Goal: Contribute content

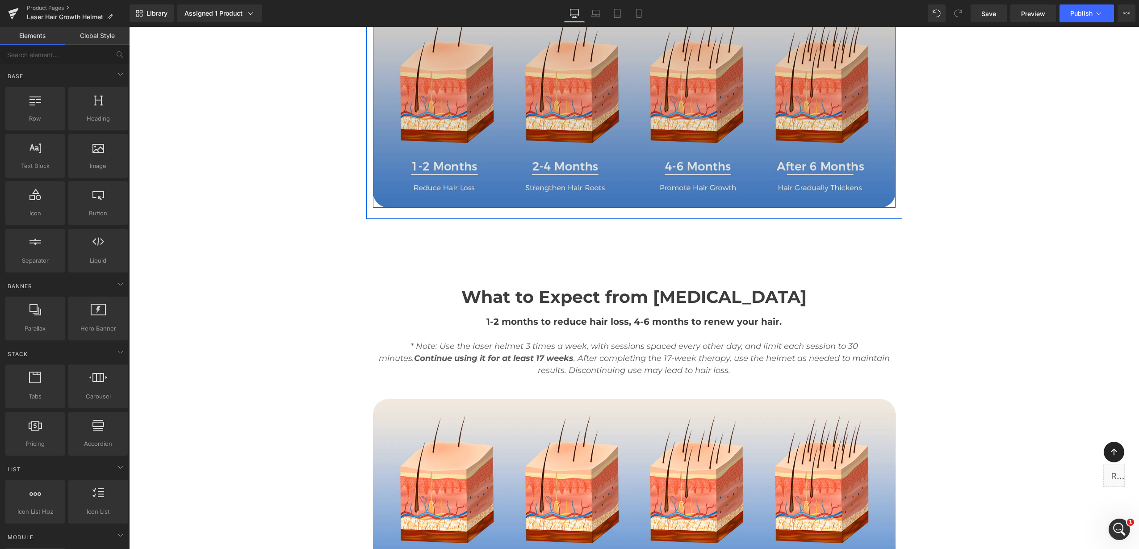
scroll to position [3599, 0]
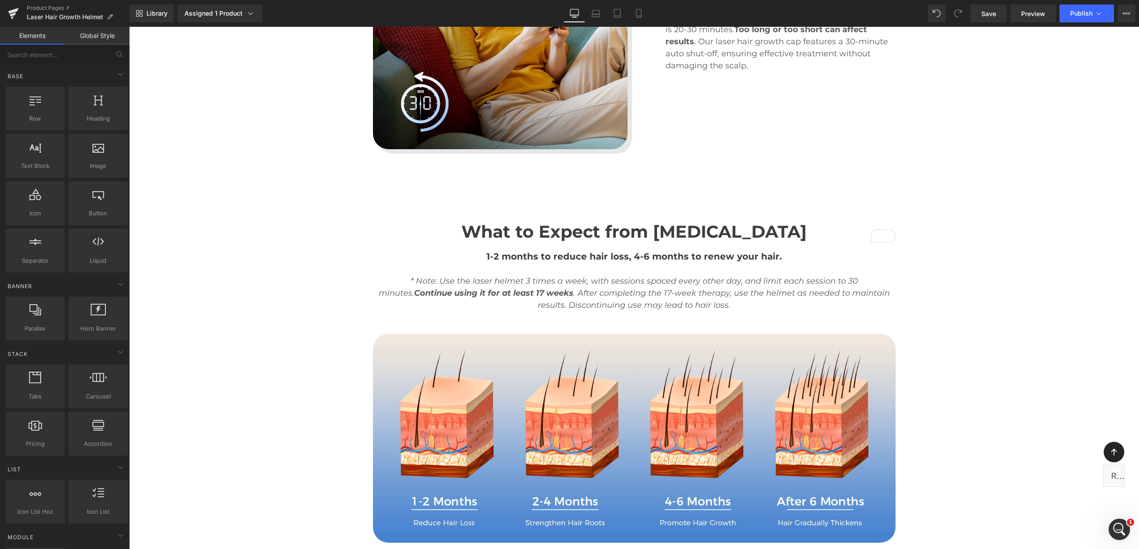
click at [626, 239] on span "What to Expect from [MEDICAL_DATA]" at bounding box center [633, 231] width 345 height 21
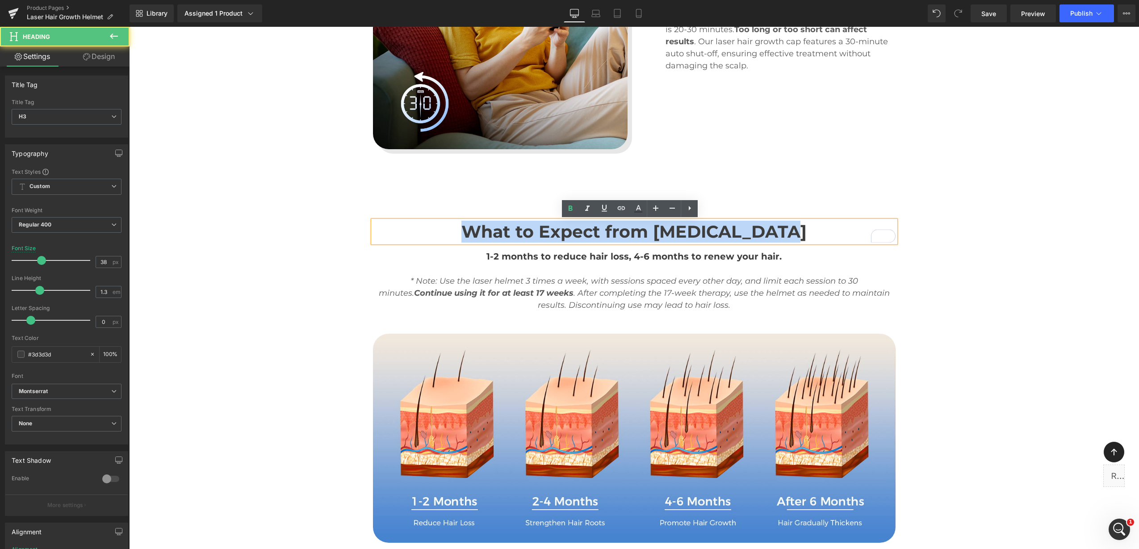
drag, startPoint x: 778, startPoint y: 227, endPoint x: 336, endPoint y: 217, distance: 441.5
paste div "To enrich screen reader interactions, please activate Accessibility in Grammarl…"
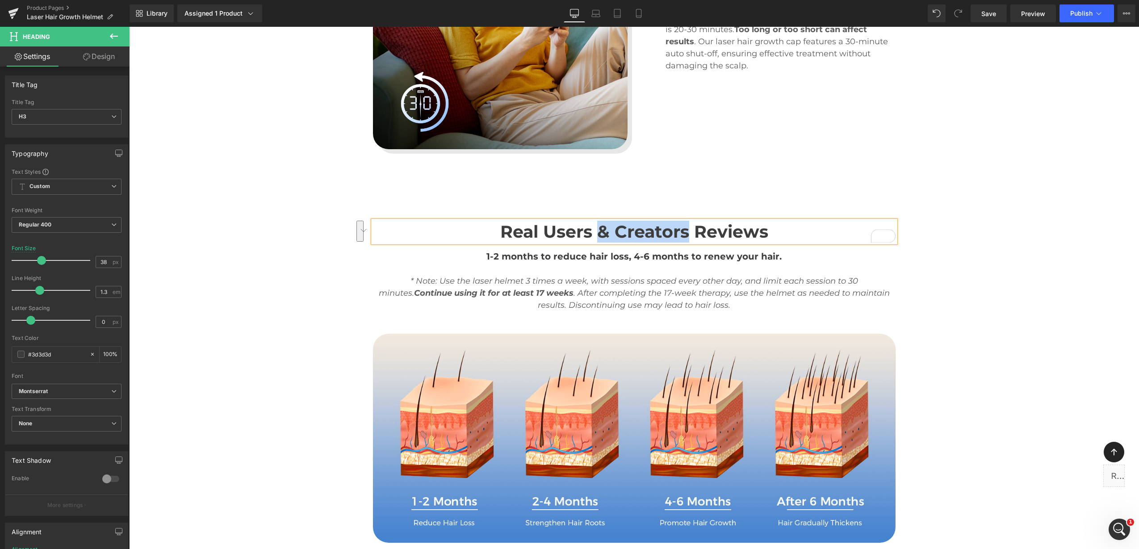
drag, startPoint x: 685, startPoint y: 232, endPoint x: 591, endPoint y: 236, distance: 93.5
click at [591, 236] on b "Real Users & Creators Reviews" at bounding box center [634, 231] width 268 height 21
click at [591, 237] on b "Real Users & Creators Reviews" at bounding box center [634, 231] width 268 height 21
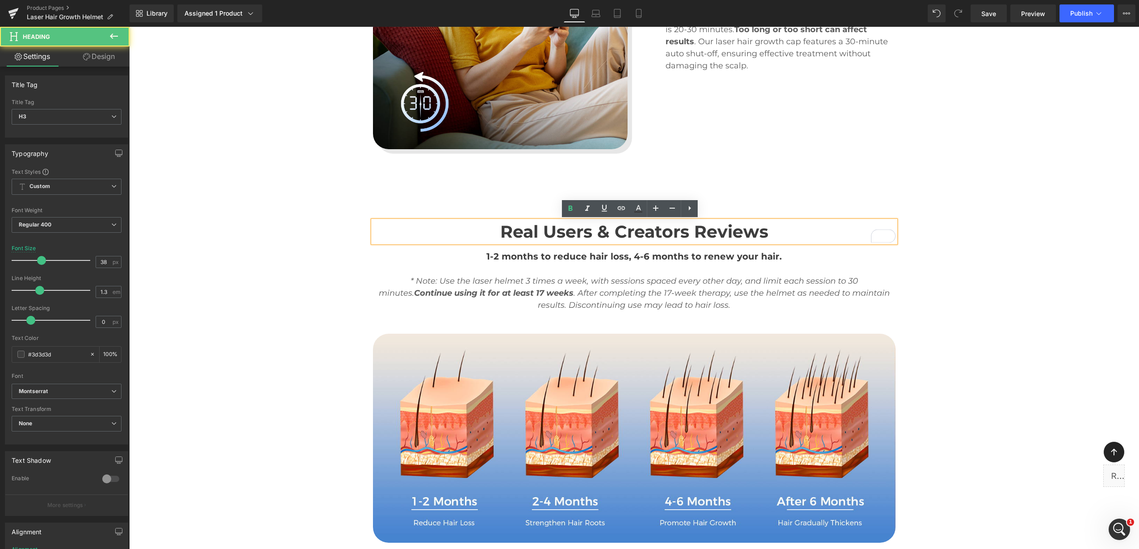
click at [587, 234] on b "Real Users & Creators Reviews" at bounding box center [634, 231] width 268 height 21
click at [676, 237] on b "Real User & Creators Reviews" at bounding box center [634, 231] width 259 height 21
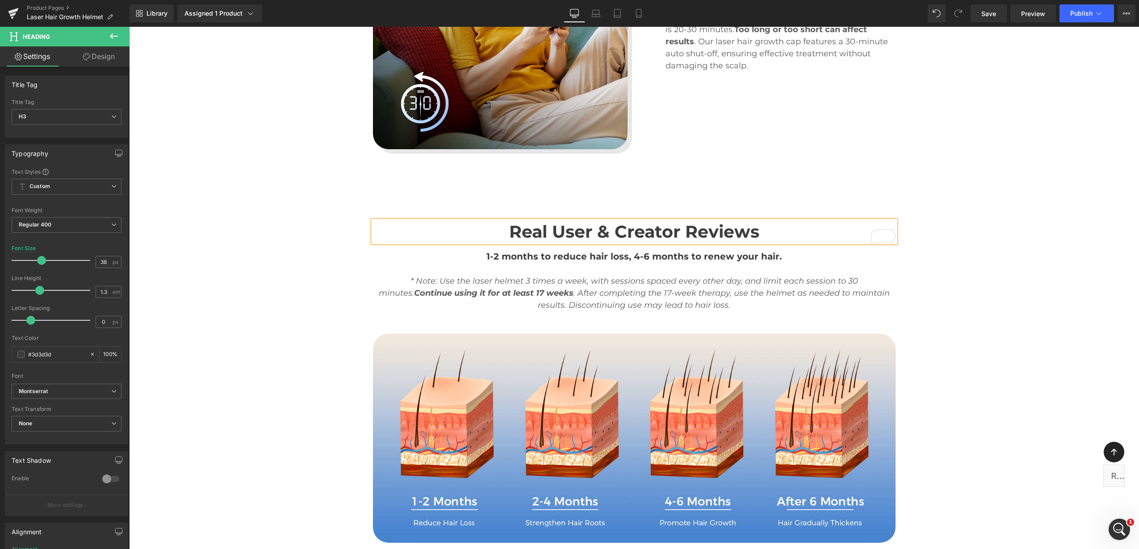
click at [752, 233] on b "Real User & Creator Reviews" at bounding box center [634, 231] width 250 height 21
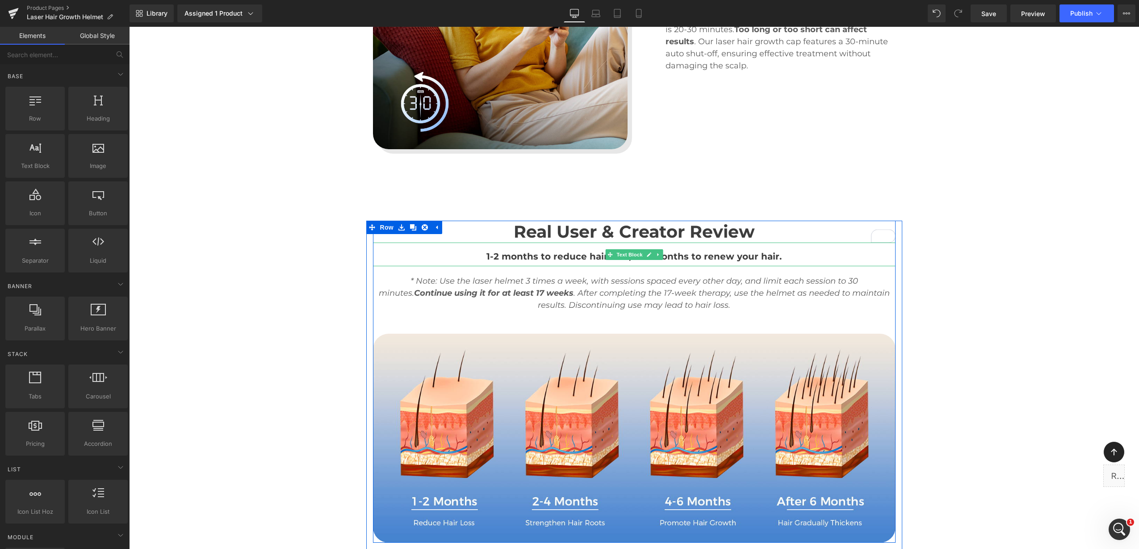
click at [583, 258] on span "1-2 months to reduce hair loss, 4-6 months to renew your hair." at bounding box center [634, 256] width 295 height 11
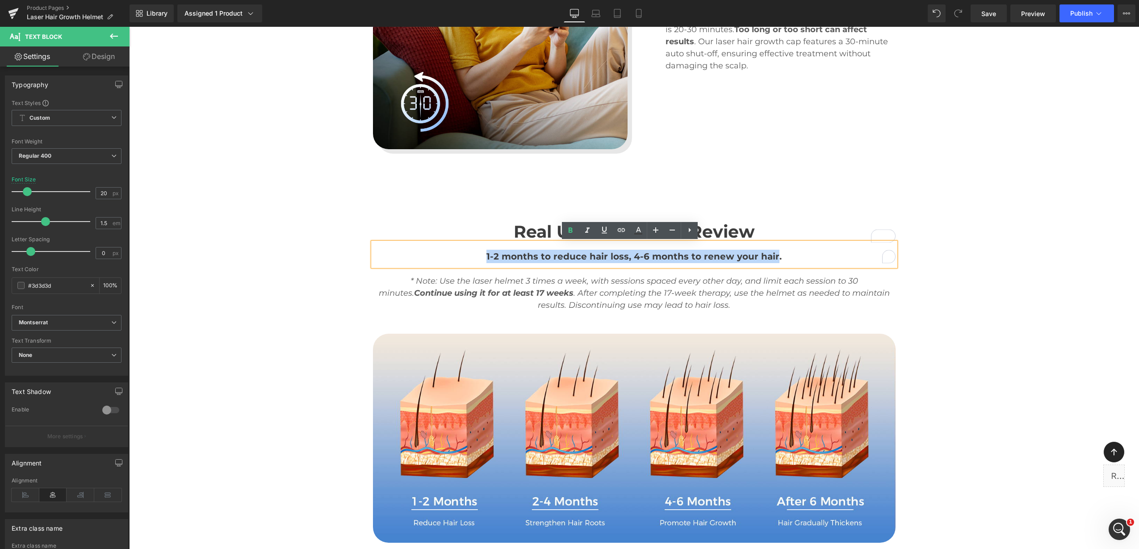
drag, startPoint x: 482, startPoint y: 256, endPoint x: 772, endPoint y: 256, distance: 289.9
click at [772, 256] on div "1-2 months to reduce hair loss, 4-6 months to renew your hair." at bounding box center [634, 256] width 523 height 13
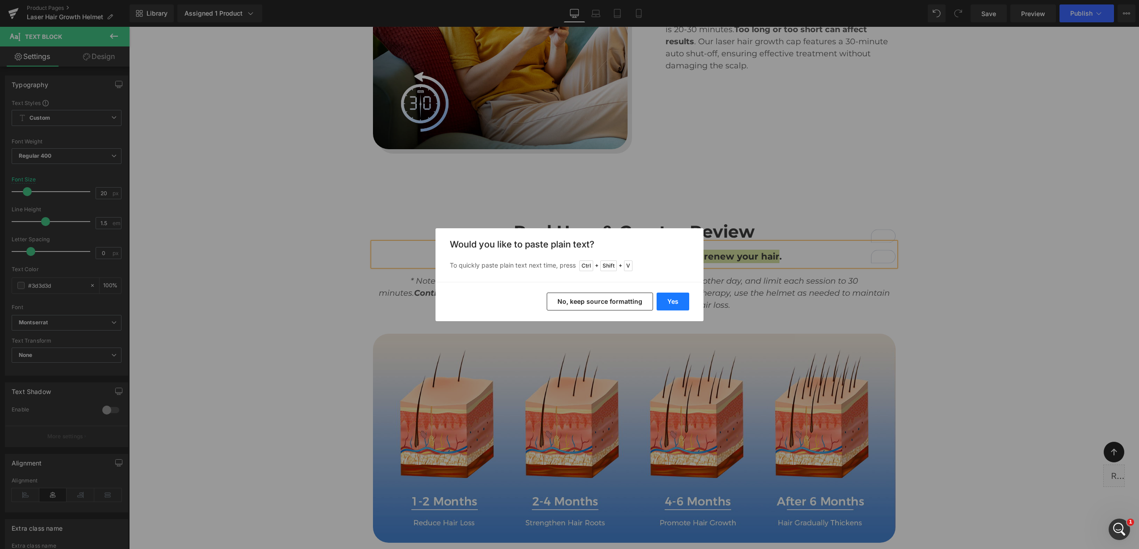
click at [673, 307] on button "Yes" at bounding box center [673, 302] width 33 height 18
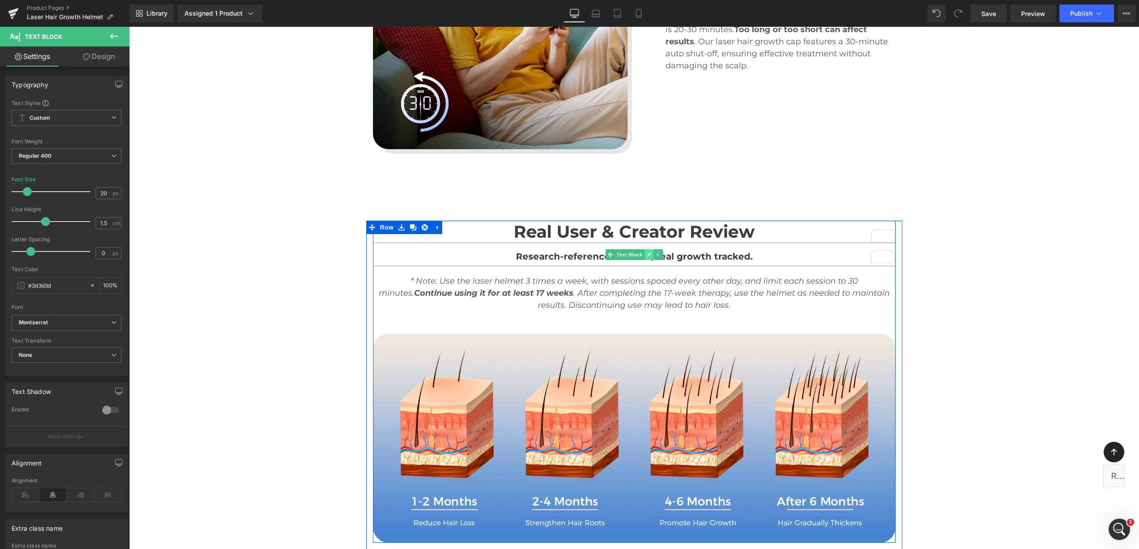
click at [646, 257] on icon at bounding box center [648, 254] width 5 height 5
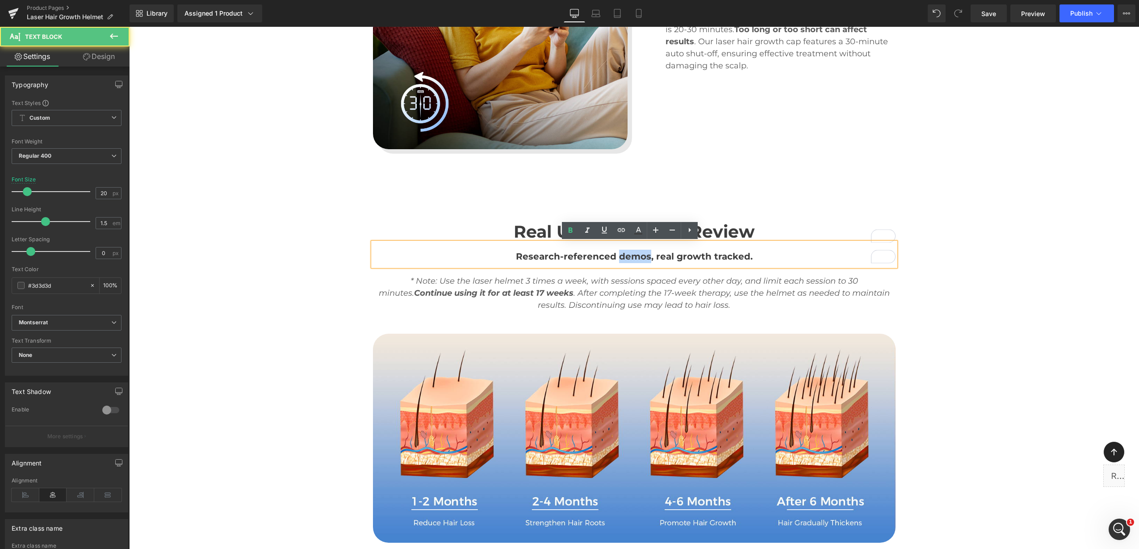
drag, startPoint x: 631, startPoint y: 255, endPoint x: 646, endPoint y: 252, distance: 15.4
click at [646, 252] on span "Research-referenced demos, real growth tracked." at bounding box center [634, 256] width 237 height 11
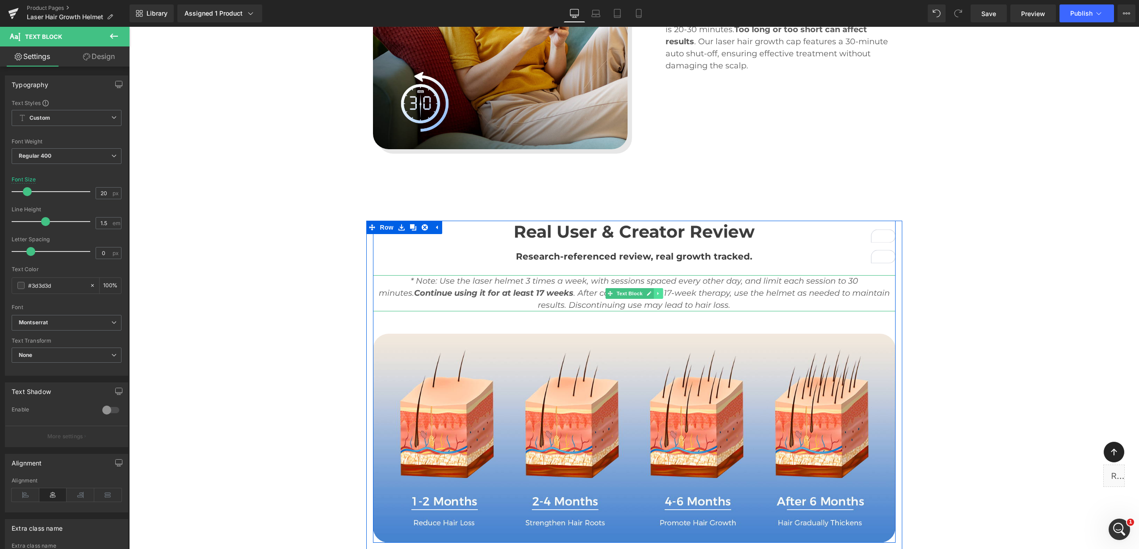
click at [656, 293] on icon at bounding box center [658, 293] width 5 height 5
click at [660, 293] on icon at bounding box center [662, 293] width 5 height 5
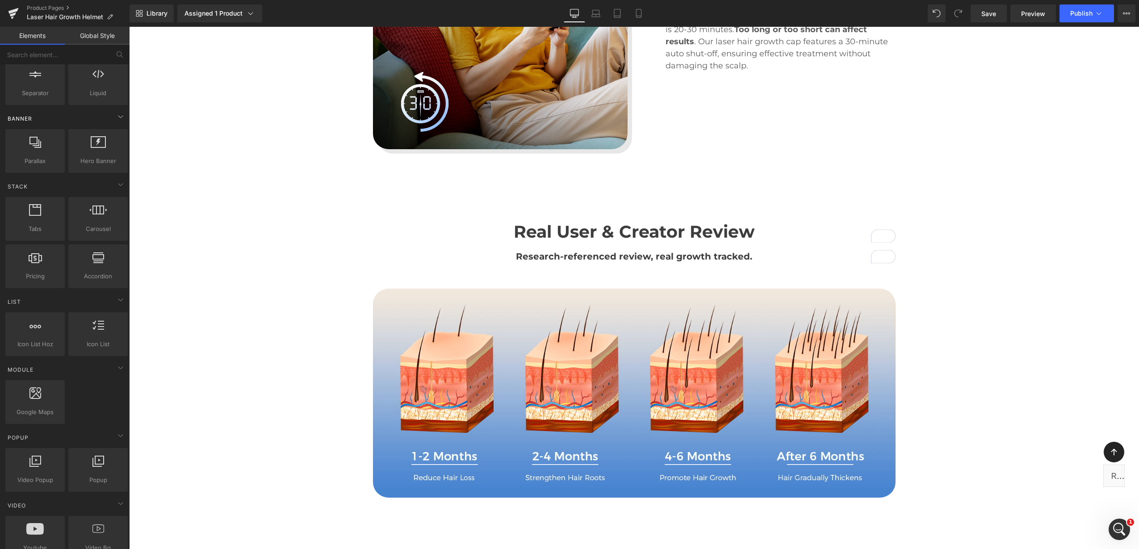
scroll to position [279, 0]
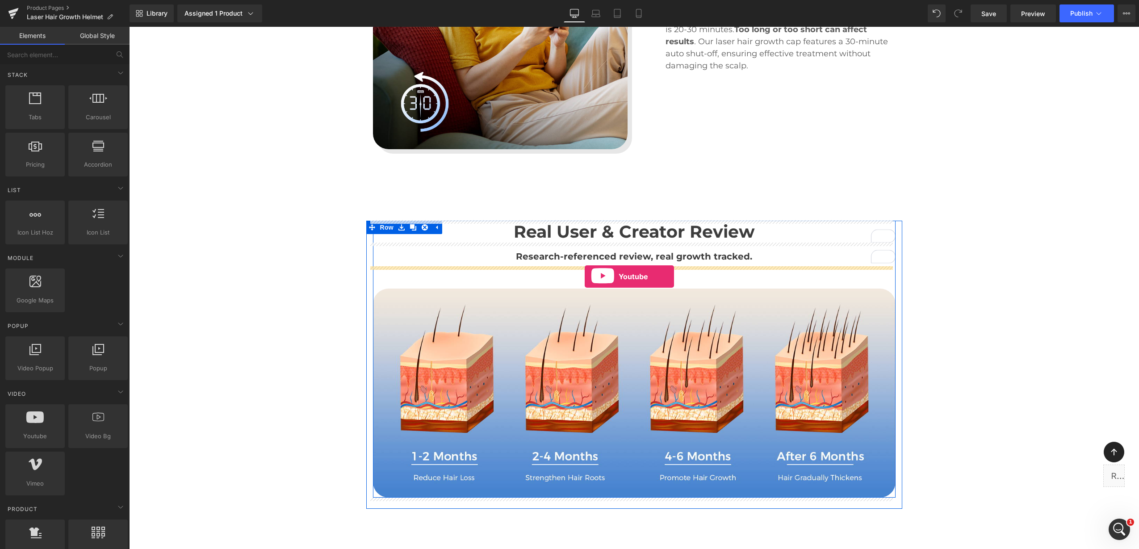
drag, startPoint x: 169, startPoint y: 455, endPoint x: 585, endPoint y: 277, distance: 452.7
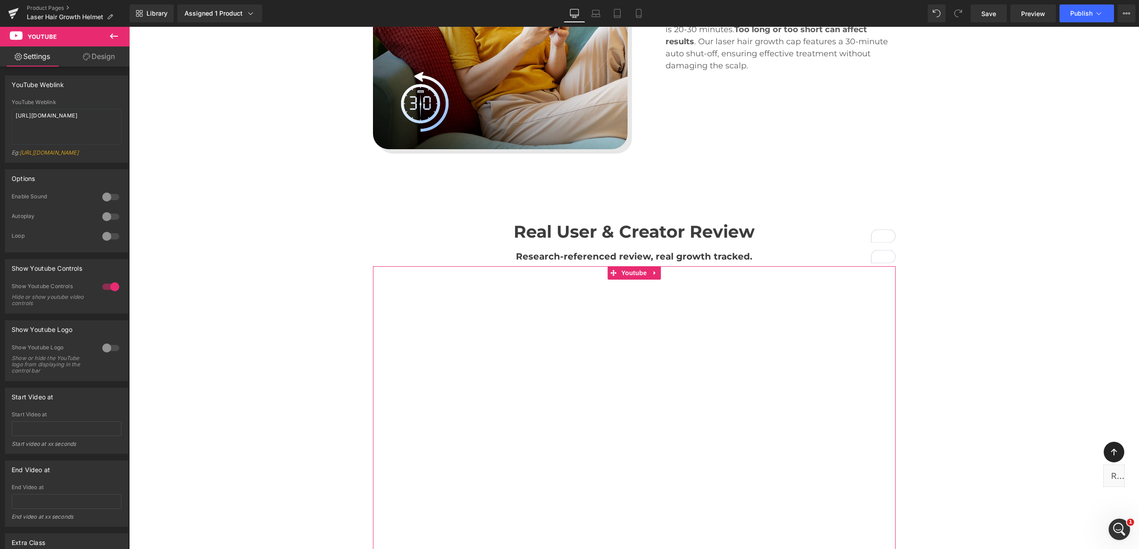
click at [104, 56] on link "Design" at bounding box center [99, 56] width 65 height 20
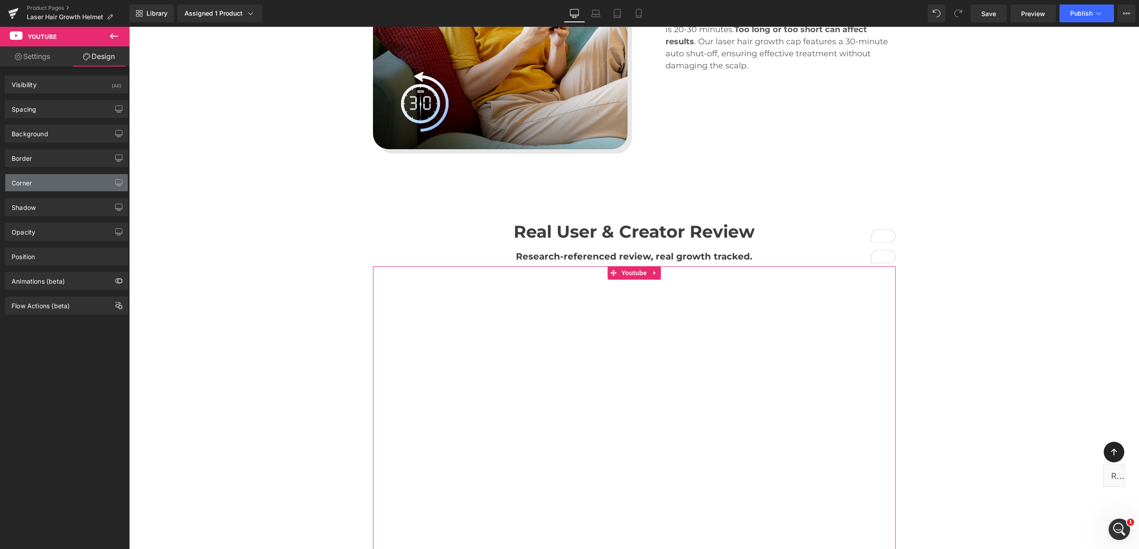
click at [68, 185] on div "Corner" at bounding box center [66, 182] width 122 height 17
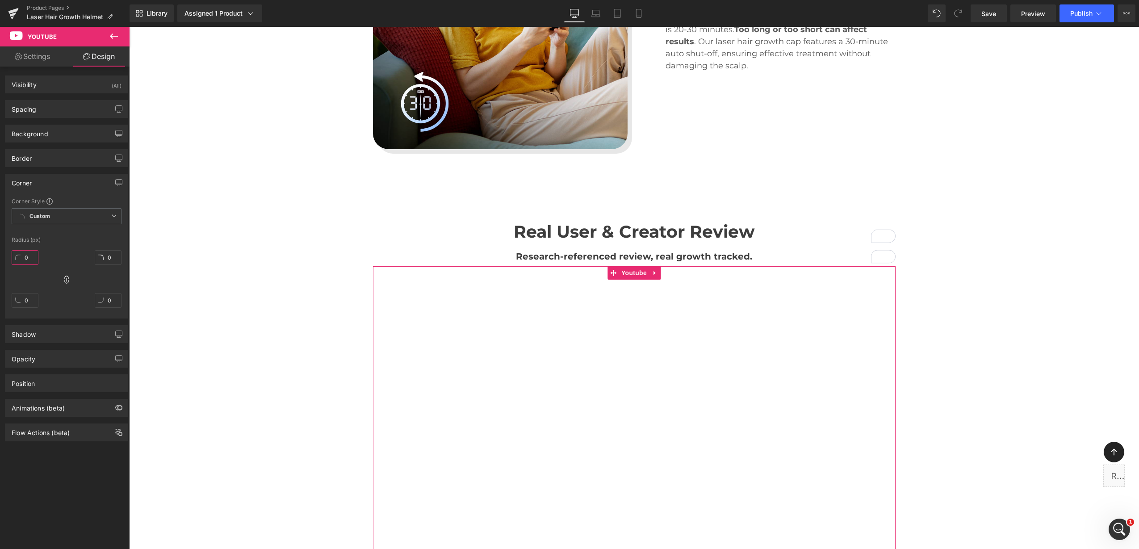
click at [28, 256] on input "0" at bounding box center [25, 257] width 27 height 15
type input "1"
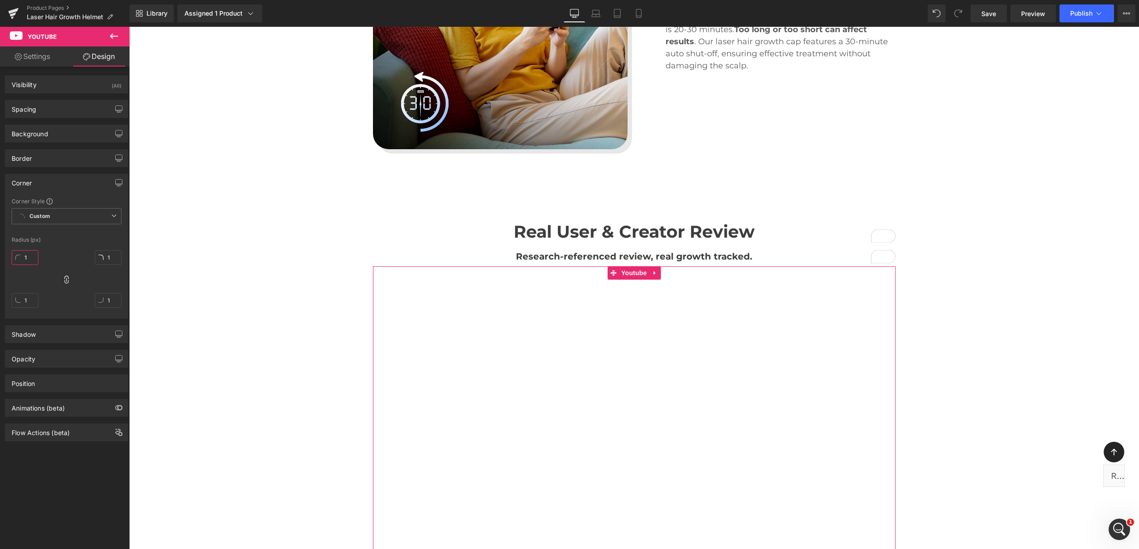
type input "12"
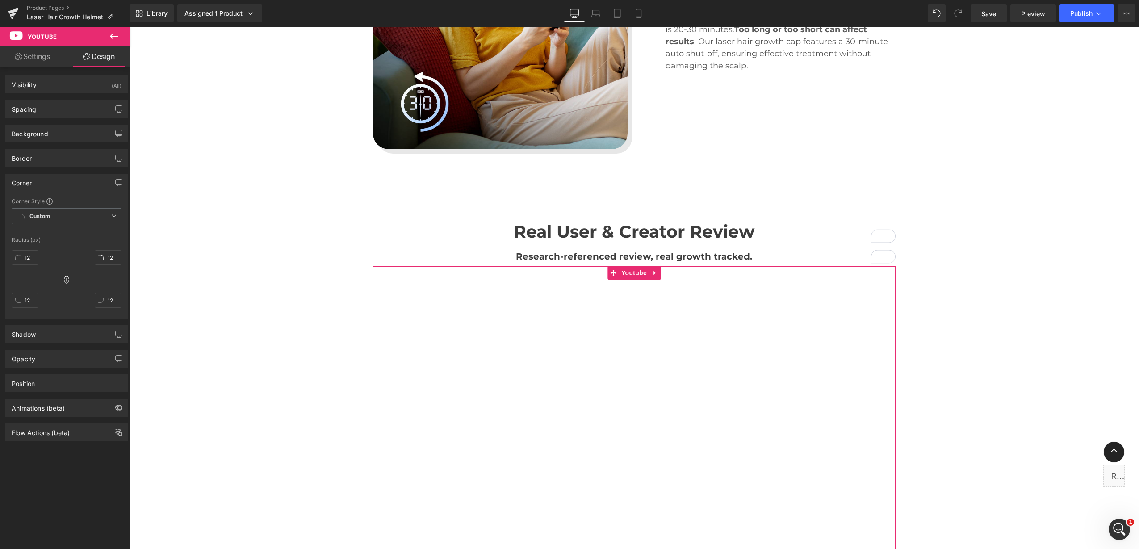
click at [61, 248] on div "12px 12 12px 12 12px 12 12px 12" at bounding box center [67, 282] width 110 height 71
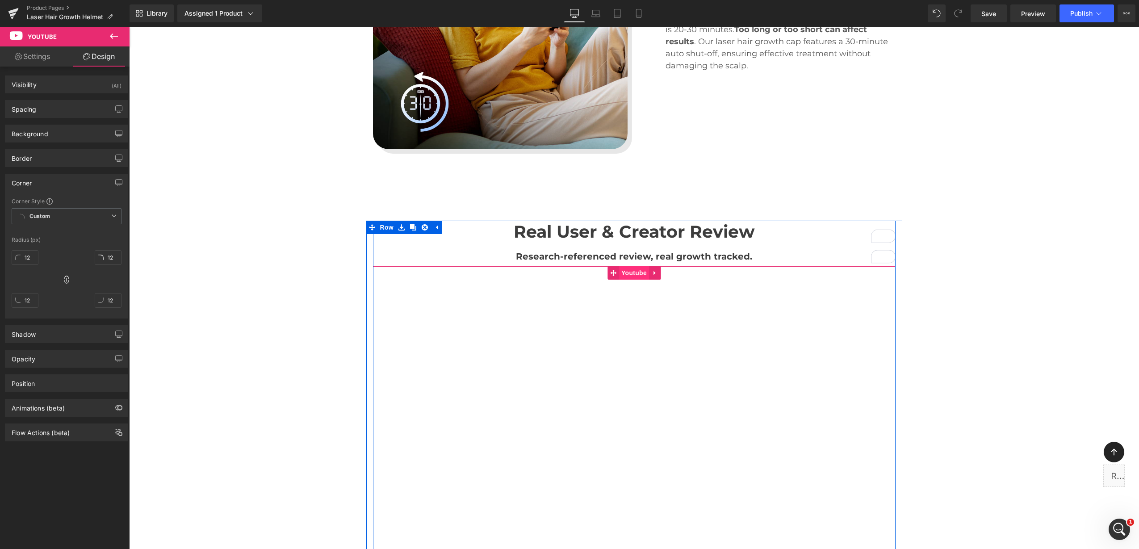
click at [622, 277] on span "Youtube" at bounding box center [634, 272] width 30 height 13
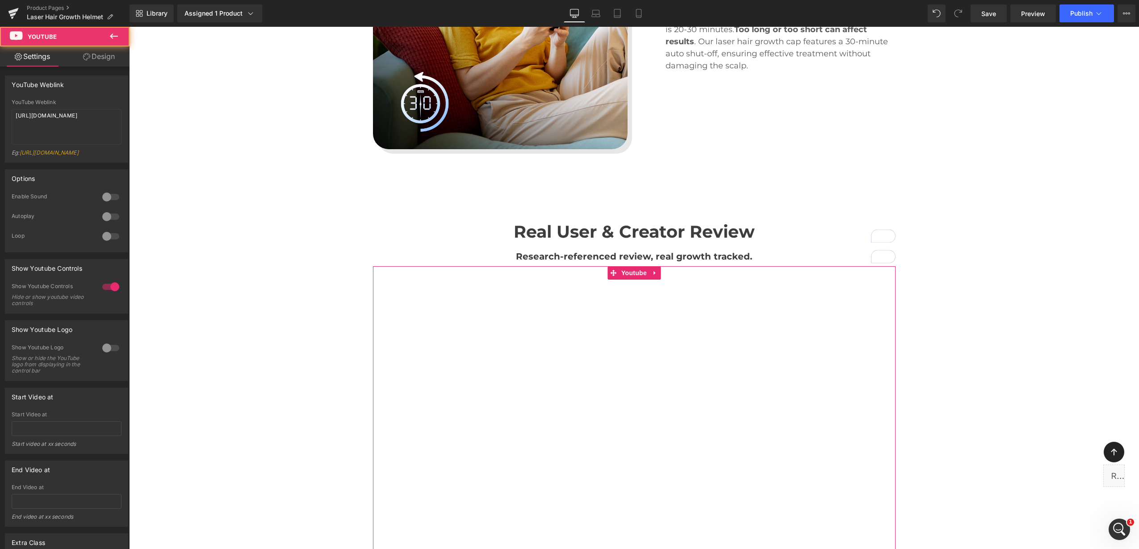
click at [86, 55] on icon at bounding box center [86, 56] width 7 height 7
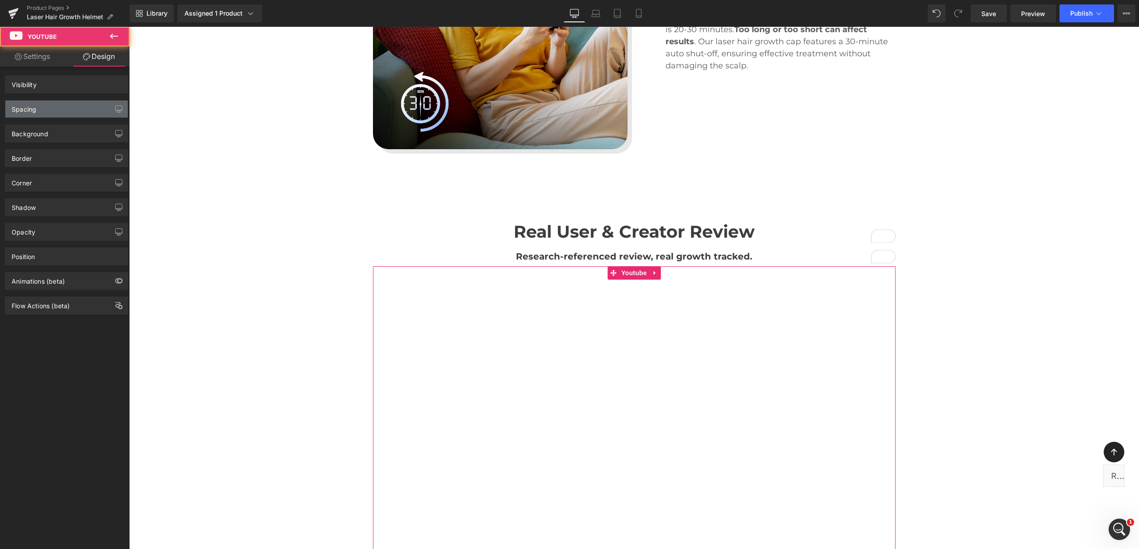
click at [66, 113] on div "Spacing" at bounding box center [66, 109] width 122 height 17
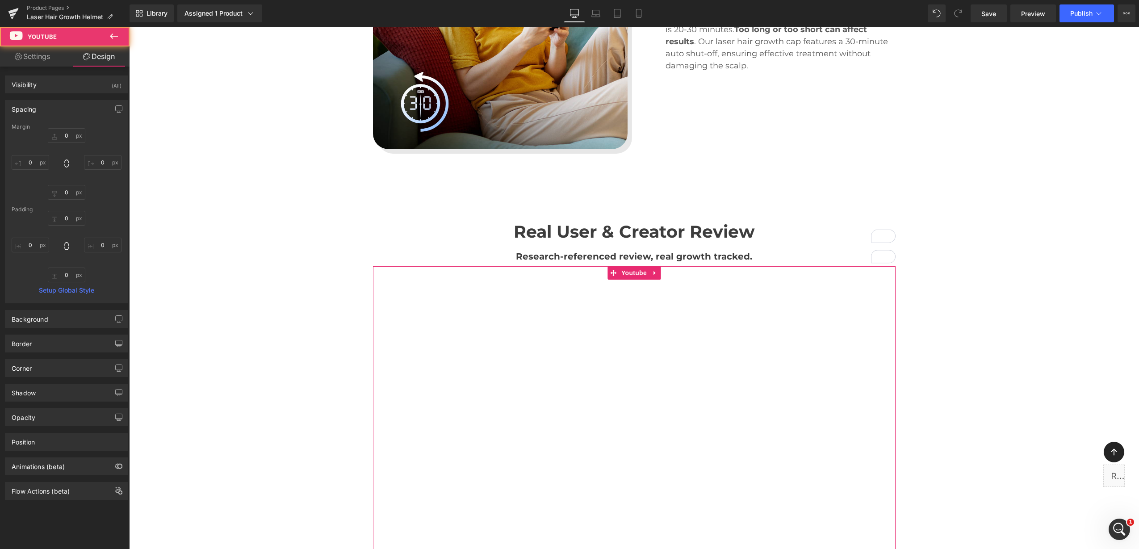
type input "0"
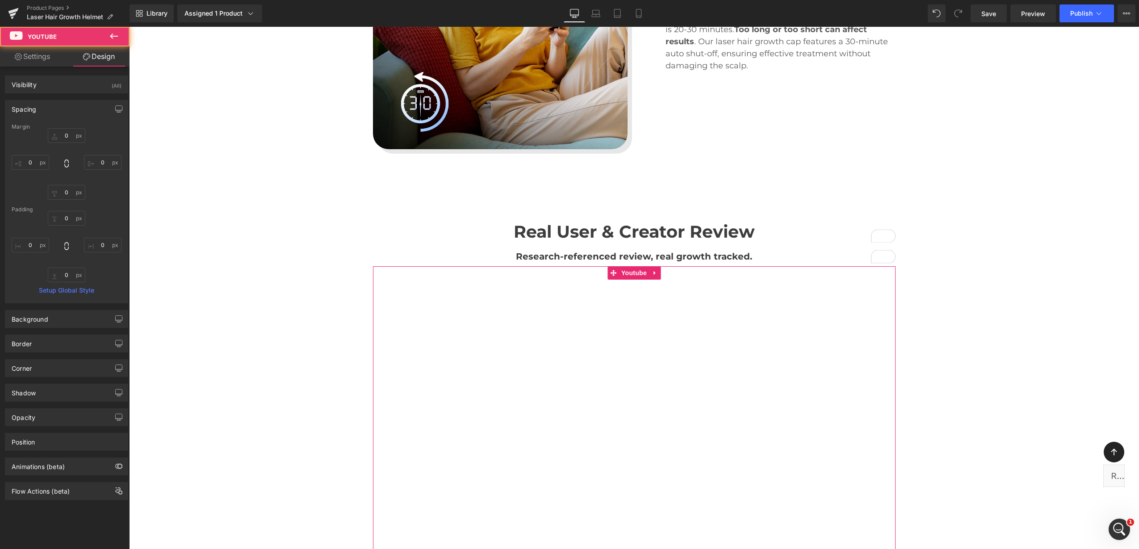
type input "0"
drag, startPoint x: 61, startPoint y: 135, endPoint x: 84, endPoint y: 212, distance: 80.1
click at [61, 135] on input "0" at bounding box center [67, 135] width 38 height 15
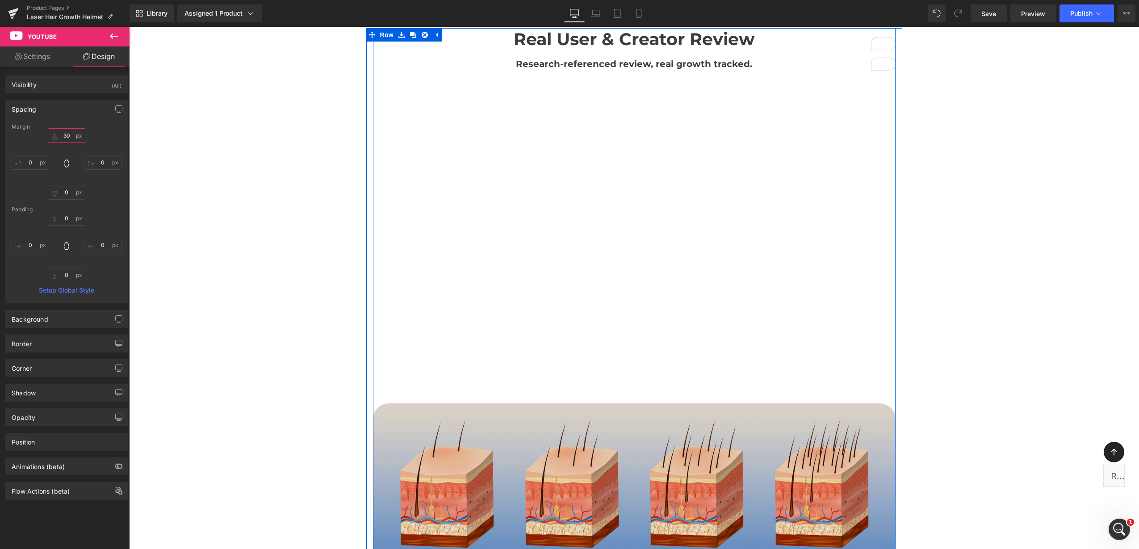
scroll to position [3990, 0]
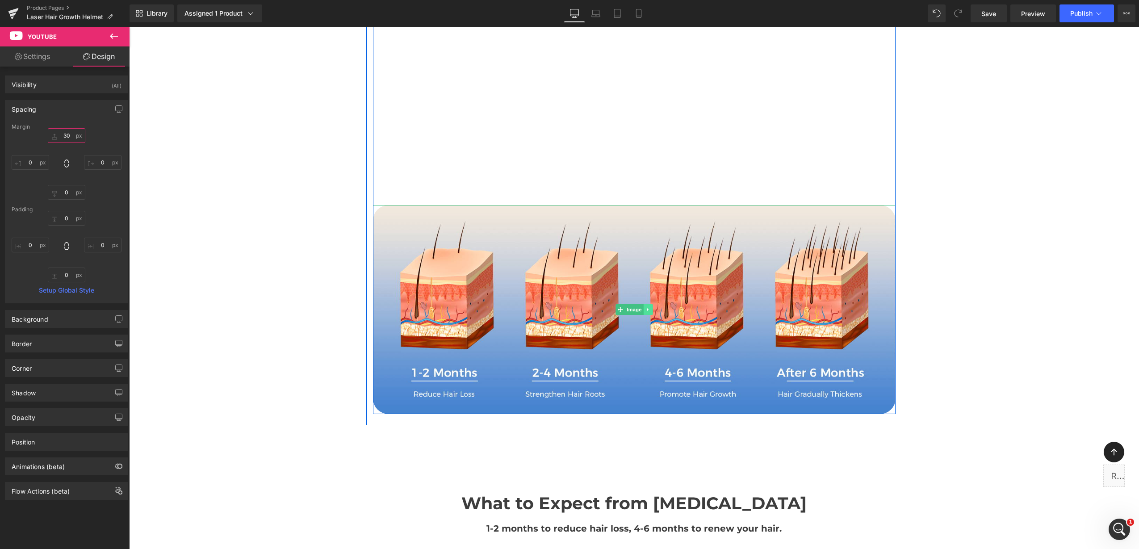
type input "30"
click at [646, 304] on link at bounding box center [647, 309] width 9 height 11
click at [650, 309] on icon at bounding box center [652, 309] width 5 height 5
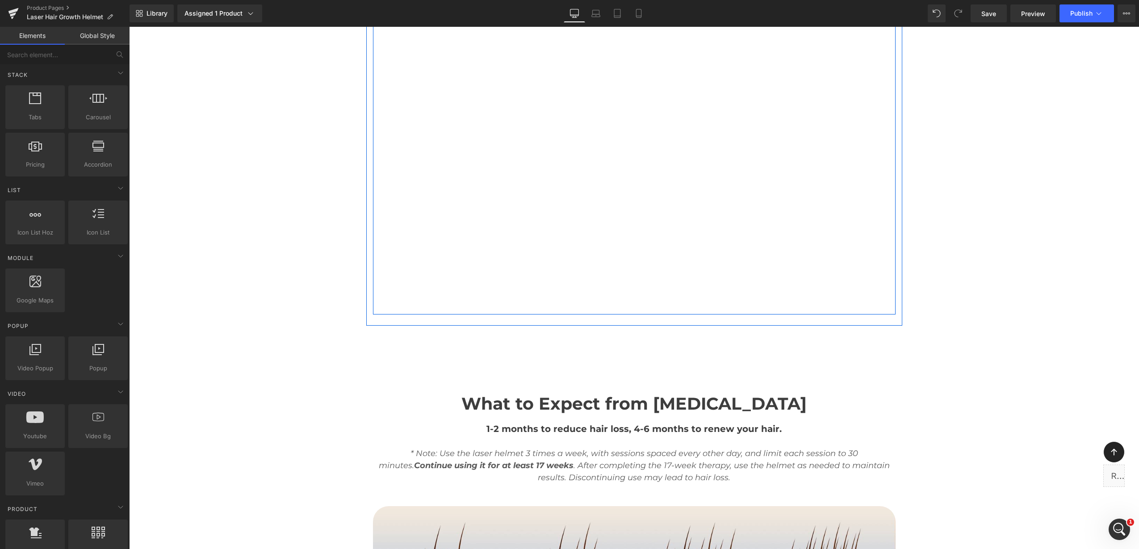
scroll to position [3822, 0]
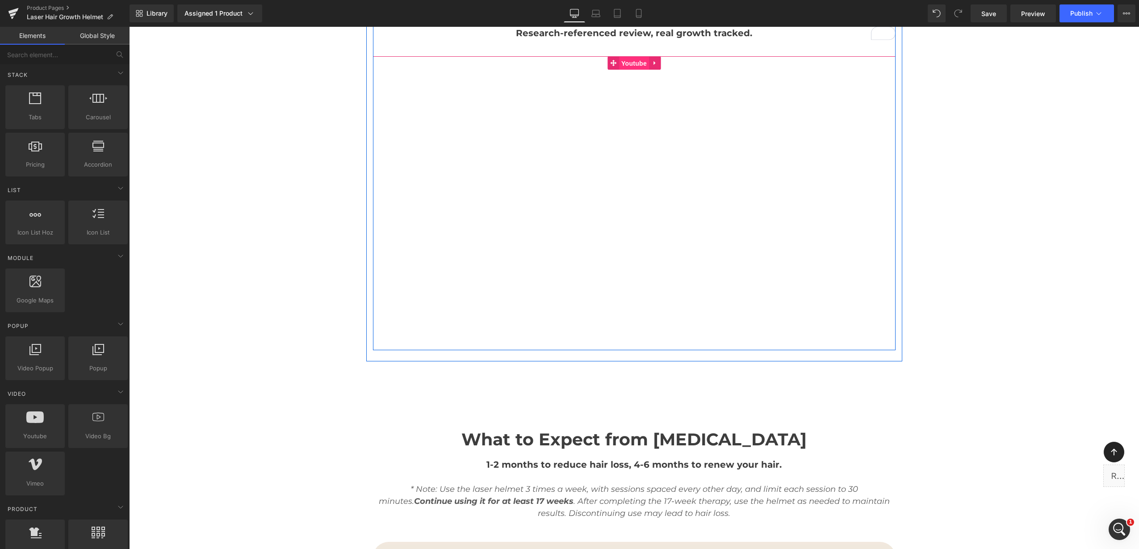
click at [629, 61] on span "Youtube" at bounding box center [634, 63] width 30 height 13
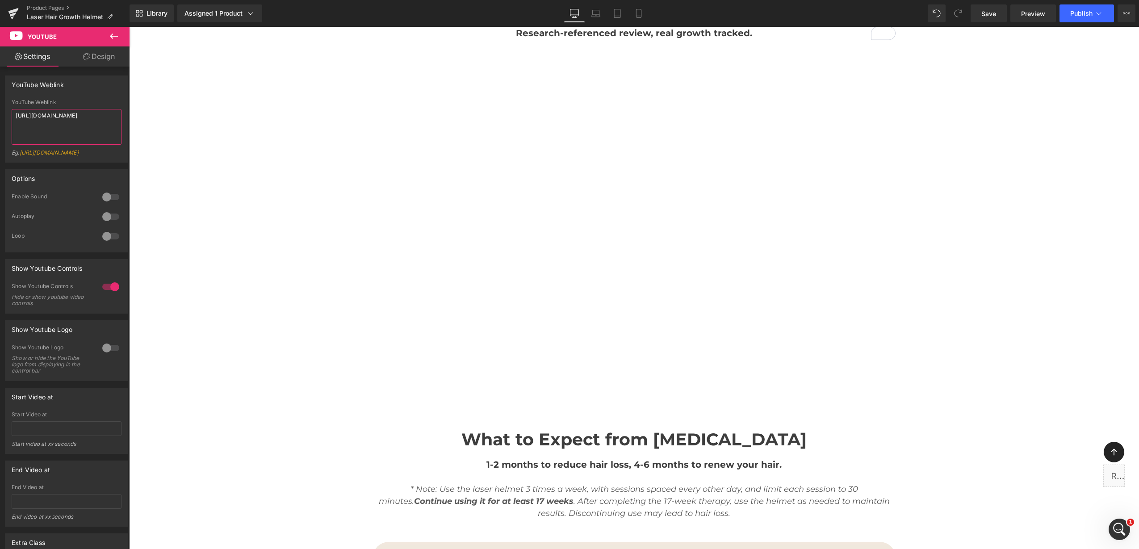
drag, startPoint x: 80, startPoint y: 126, endPoint x: 2, endPoint y: 107, distance: 79.9
click at [2, 107] on div "YouTube Weblink YouTube Weblink [URL][DOMAIN_NAME] Eg: [URL][DOMAIN_NAME]" at bounding box center [67, 116] width 134 height 94
paste textarea "0EImNkG8bJo"
type textarea "[URL][DOMAIN_NAME]"
click at [98, 91] on div "YouTube Weblink" at bounding box center [66, 84] width 122 height 17
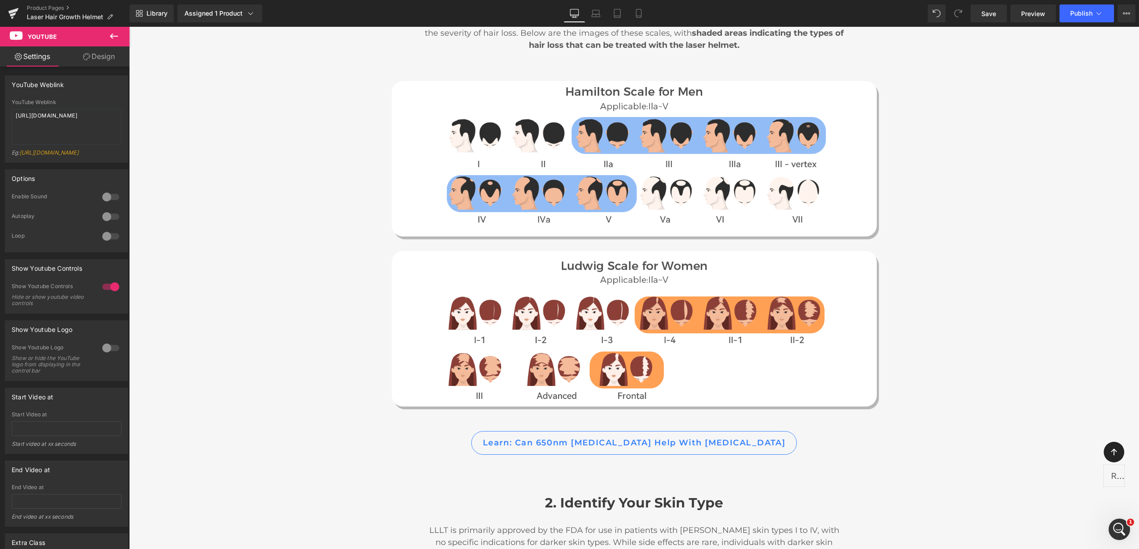
scroll to position [5051, 0]
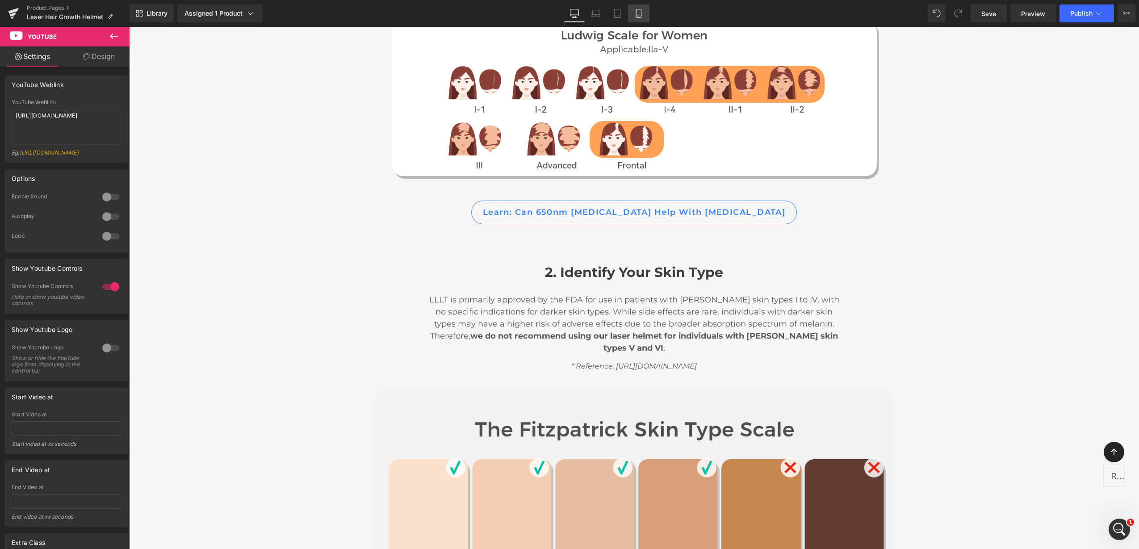
click at [639, 18] on link "Mobile" at bounding box center [638, 13] width 21 height 18
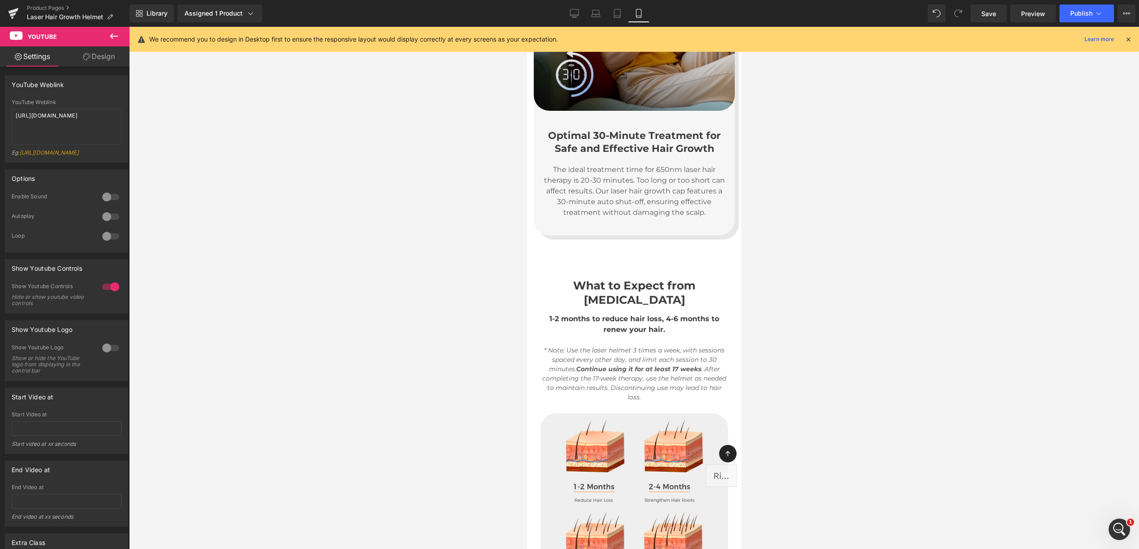
scroll to position [2951, 0]
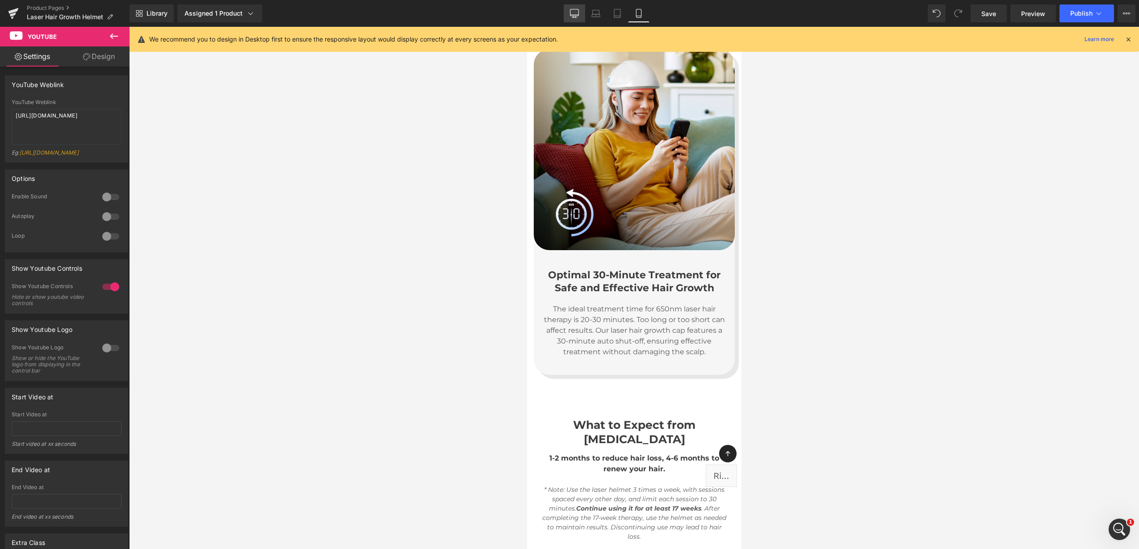
click at [578, 9] on link "Desktop" at bounding box center [574, 13] width 21 height 18
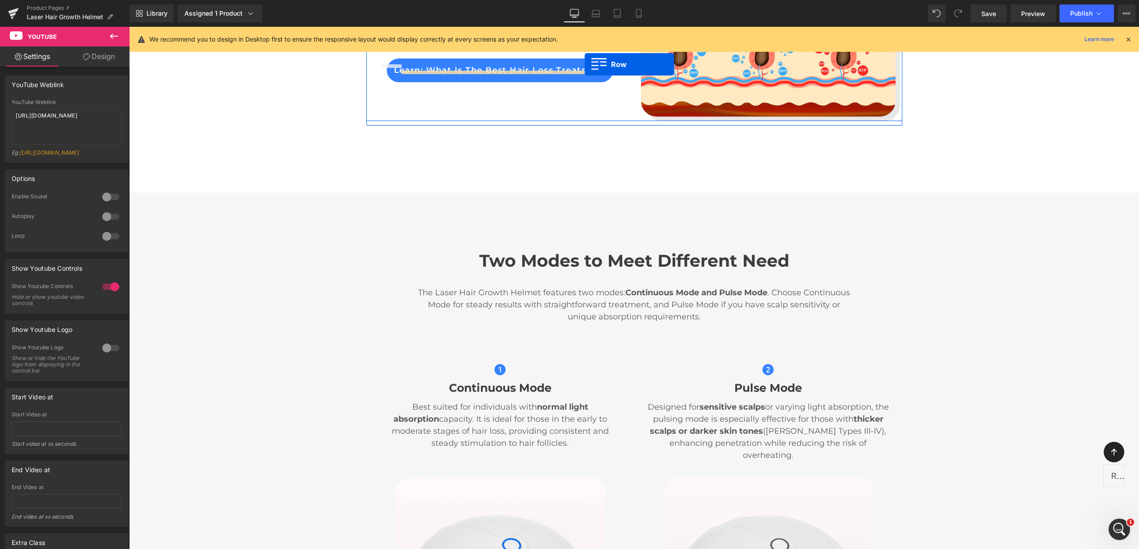
scroll to position [2622, 0]
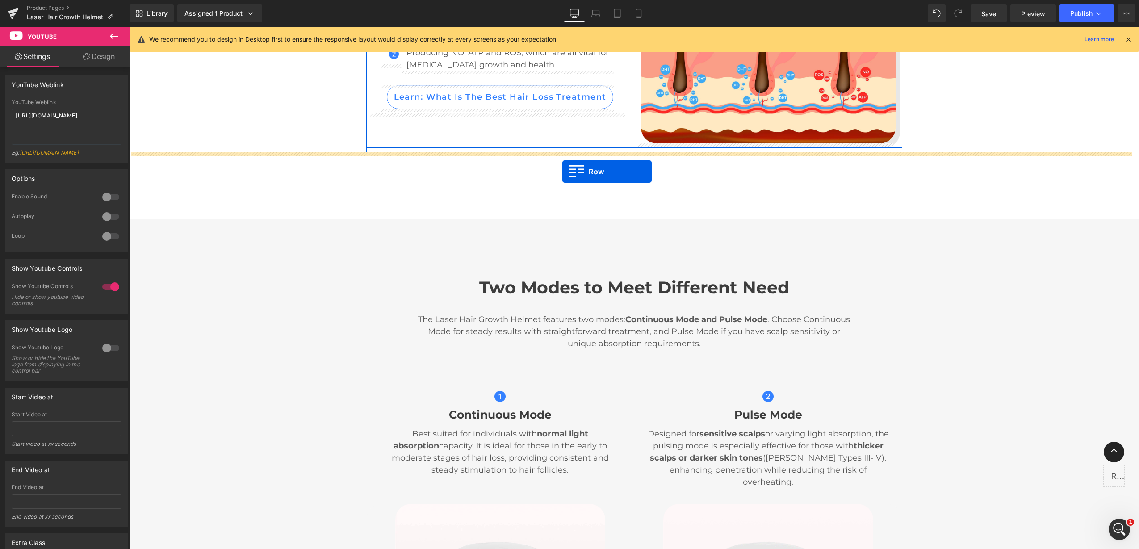
drag, startPoint x: 380, startPoint y: 370, endPoint x: 562, endPoint y: 172, distance: 269.7
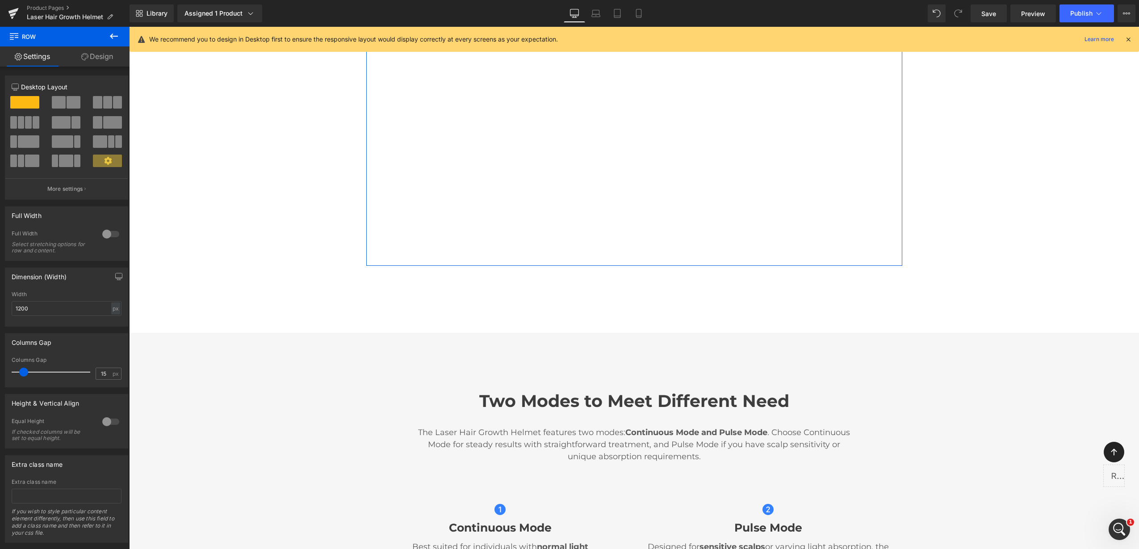
scroll to position [3013, 0]
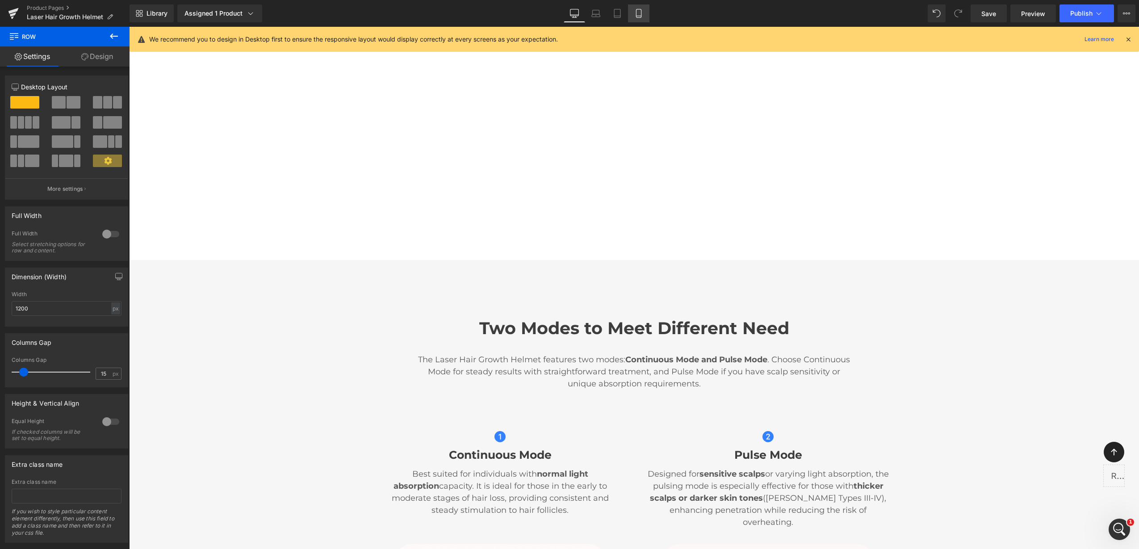
click at [640, 16] on icon at bounding box center [638, 16] width 5 height 0
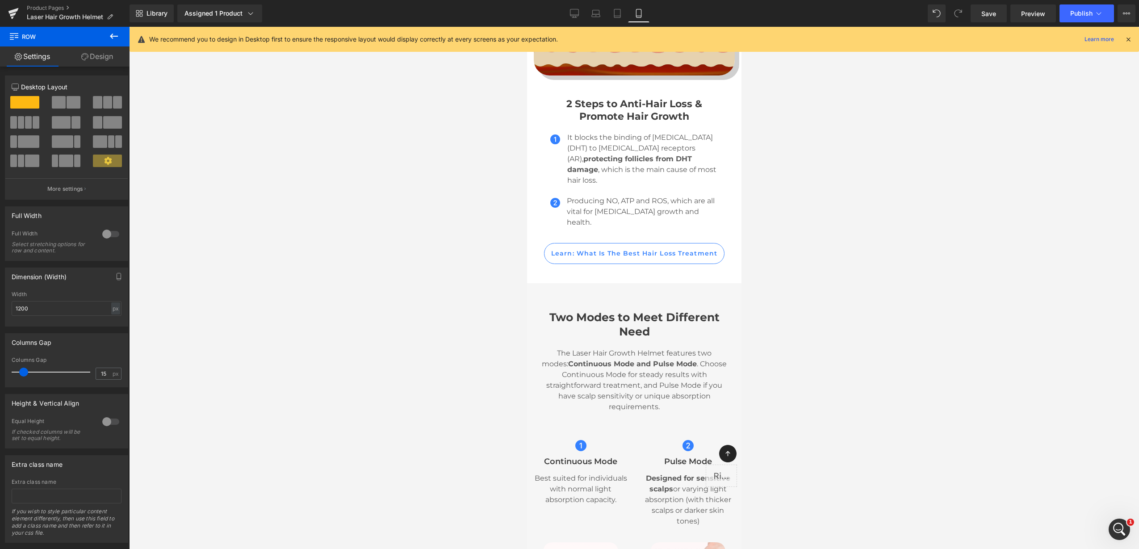
scroll to position [2290, 0]
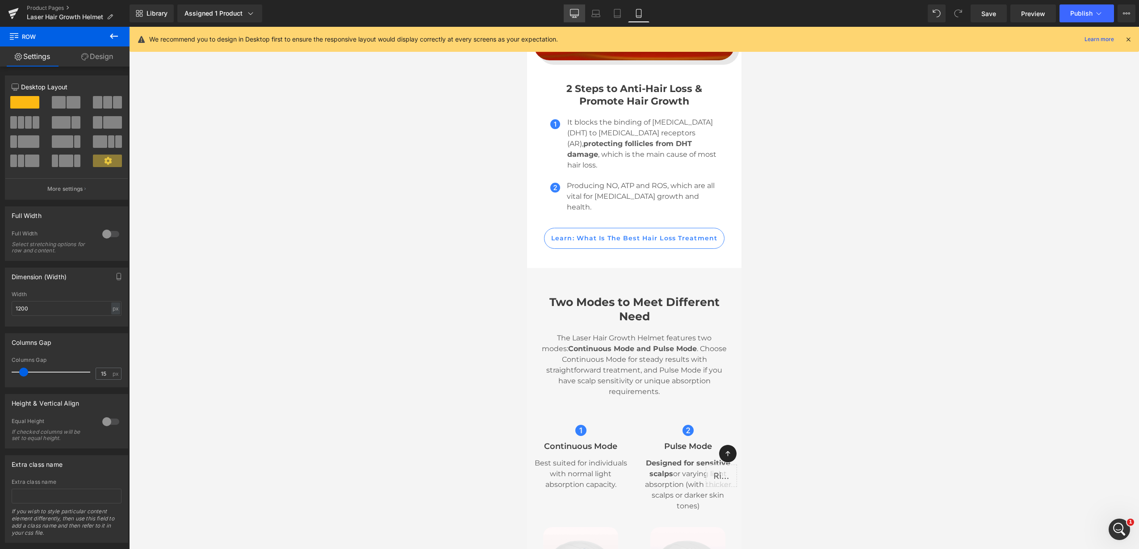
click at [577, 9] on icon at bounding box center [574, 13] width 9 height 9
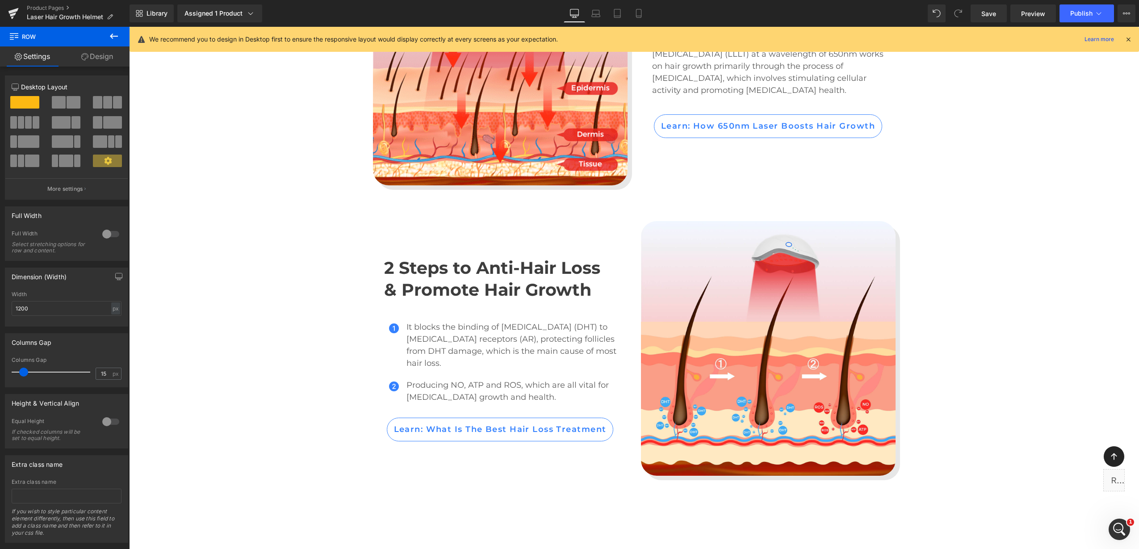
scroll to position [2639, 0]
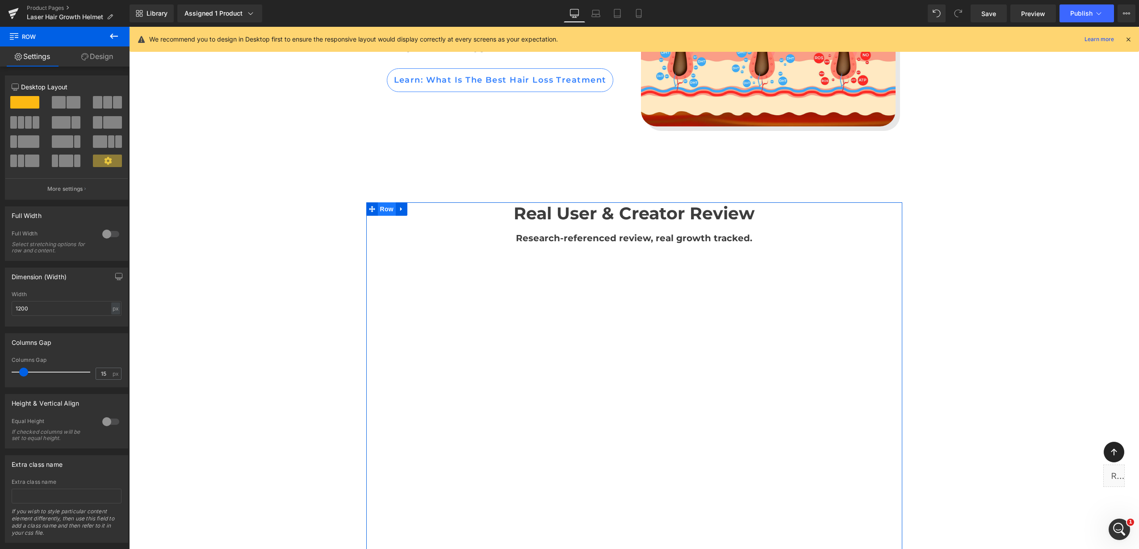
click at [381, 208] on span "Row" at bounding box center [387, 208] width 18 height 13
click at [109, 55] on link "Design" at bounding box center [97, 56] width 65 height 20
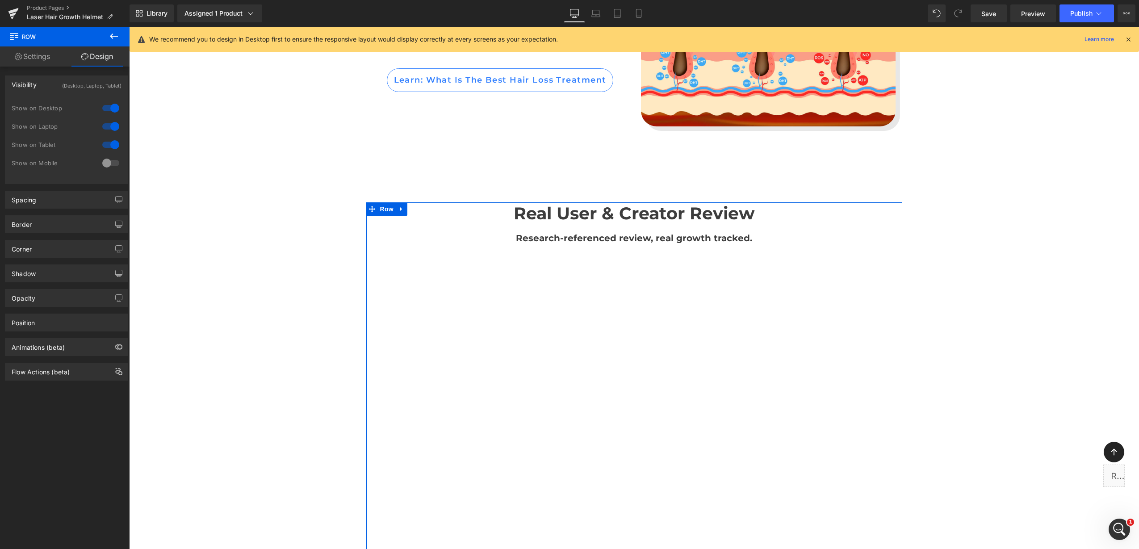
drag, startPoint x: 114, startPoint y: 160, endPoint x: 122, endPoint y: 160, distance: 7.6
click at [115, 160] on div at bounding box center [110, 163] width 21 height 14
click at [635, 9] on icon at bounding box center [638, 13] width 9 height 9
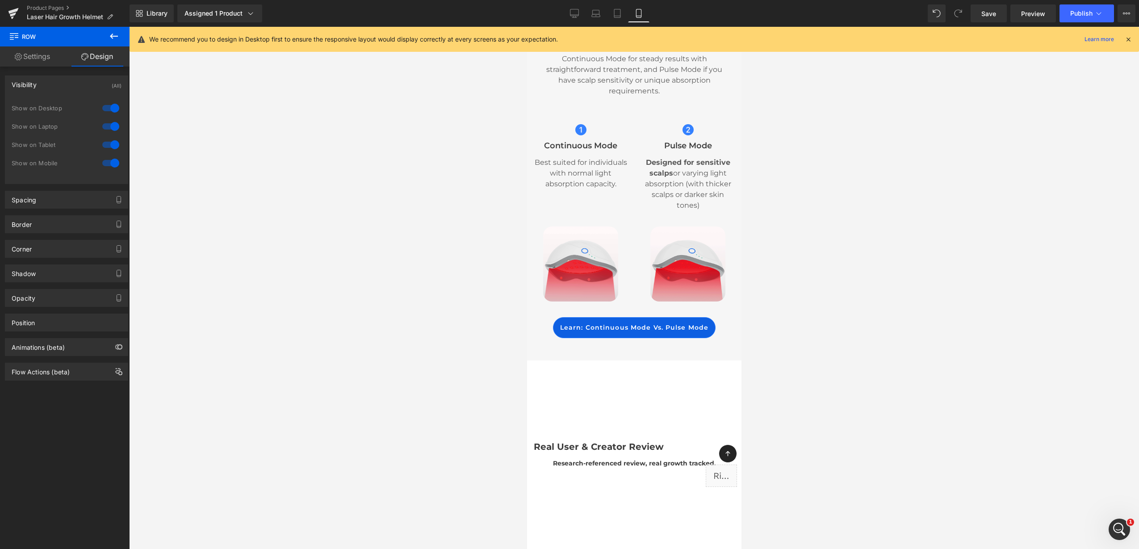
scroll to position [2621, 0]
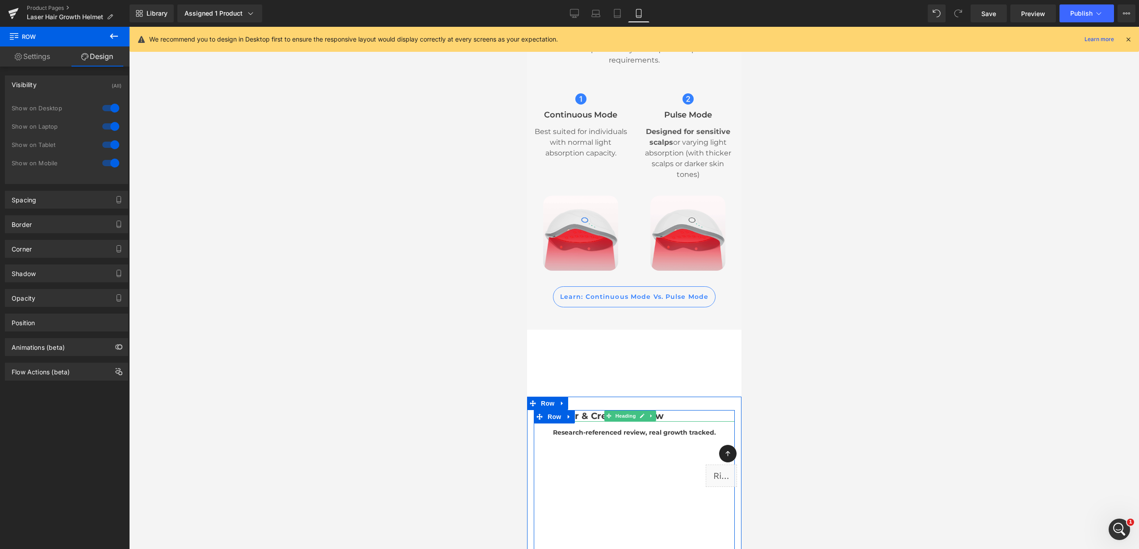
click at [591, 411] on b "Real User & Creator Review" at bounding box center [598, 416] width 130 height 11
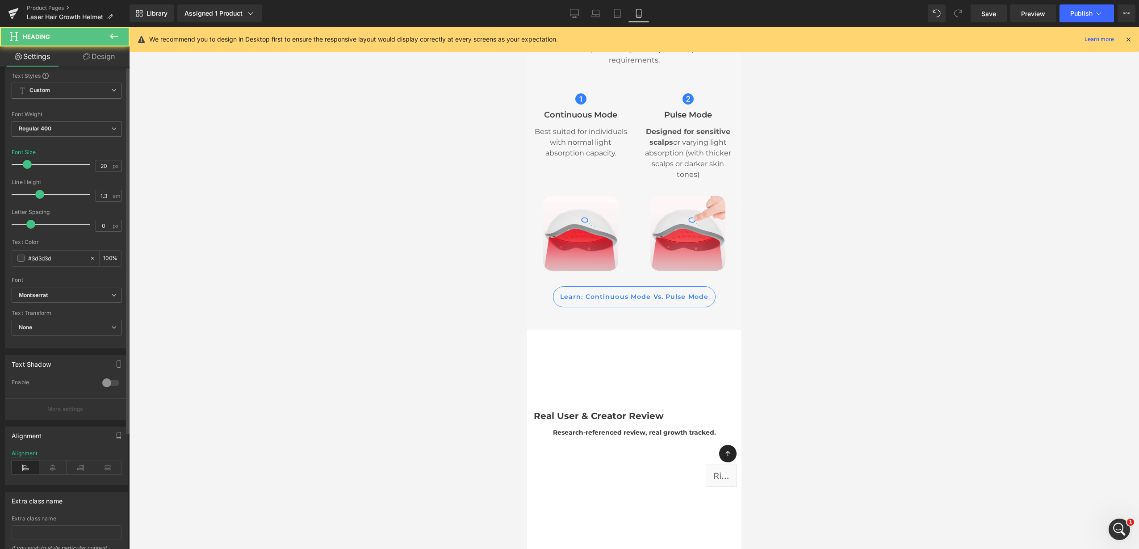
scroll to position [153, 0]
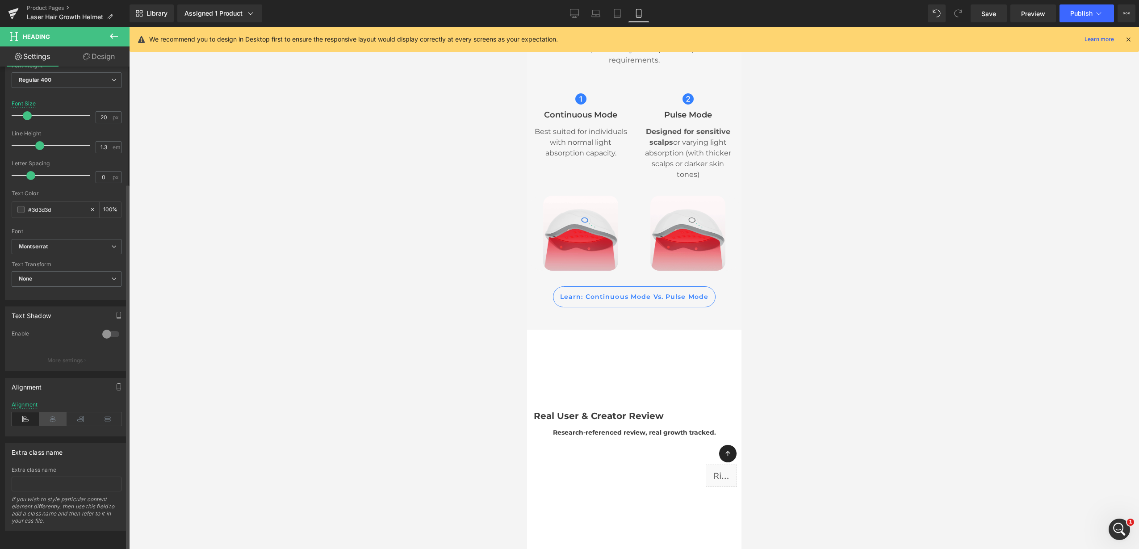
click at [50, 412] on icon at bounding box center [53, 418] width 28 height 13
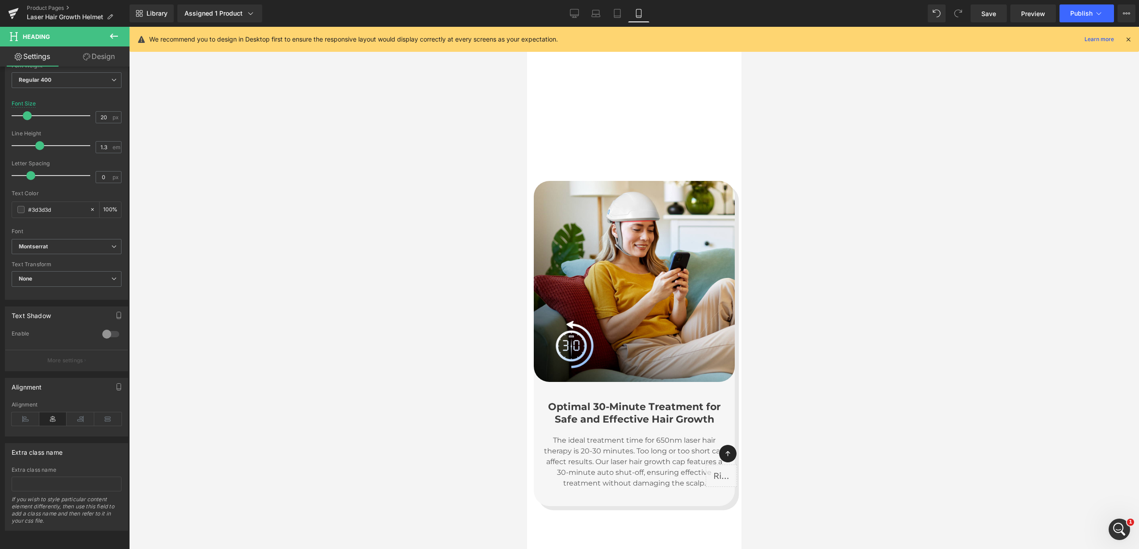
click at [621, 401] on div "Optimal 30-Minute Treatment for Safe and Effective Hair Growth Heading" at bounding box center [634, 413] width 188 height 25
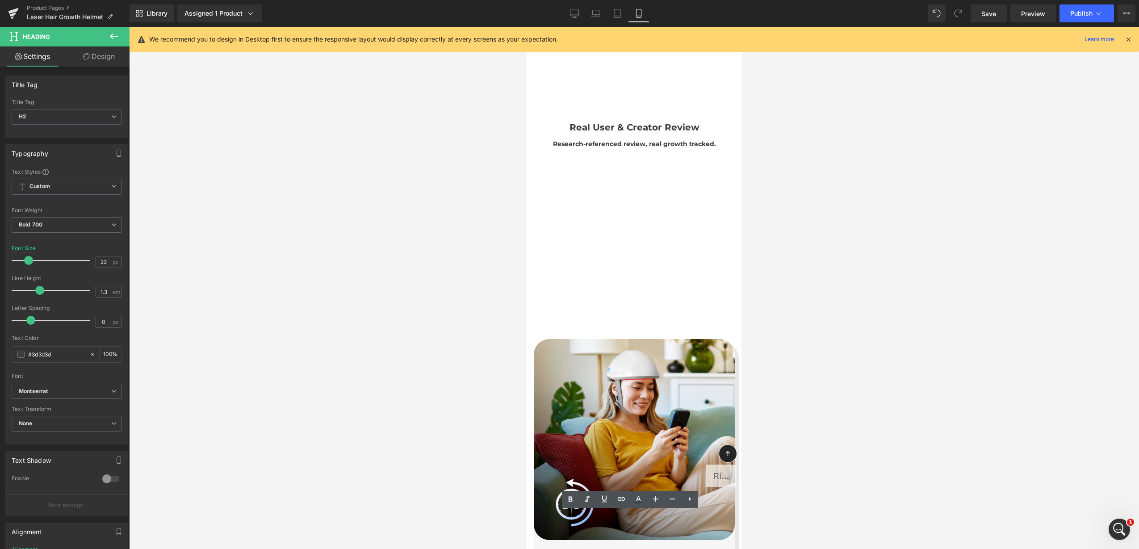
scroll to position [2900, 0]
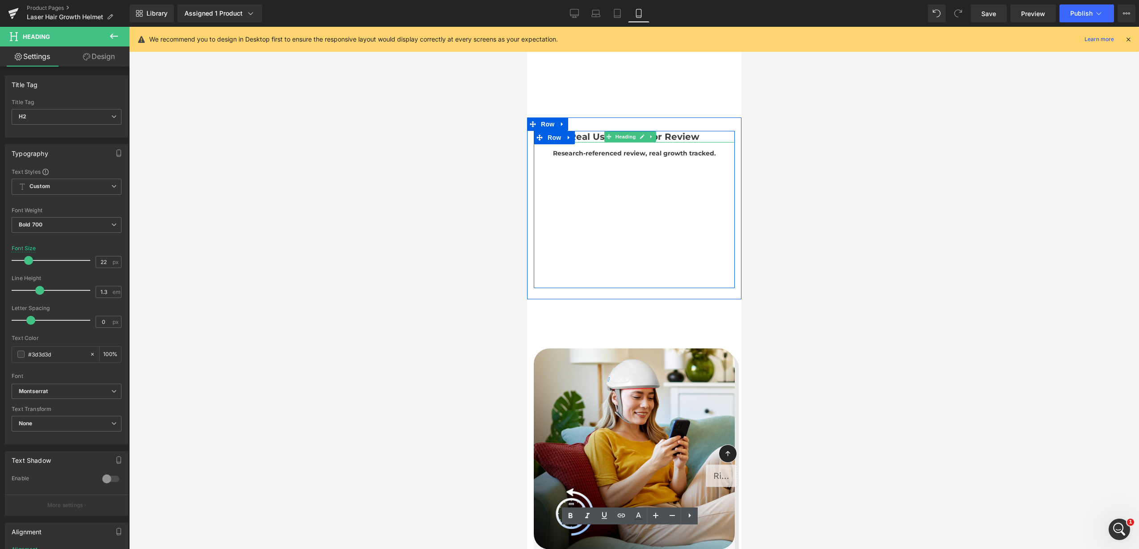
drag, startPoint x: 615, startPoint y: 111, endPoint x: 958, endPoint y: 222, distance: 360.3
click at [615, 131] on span "Heading" at bounding box center [625, 136] width 24 height 11
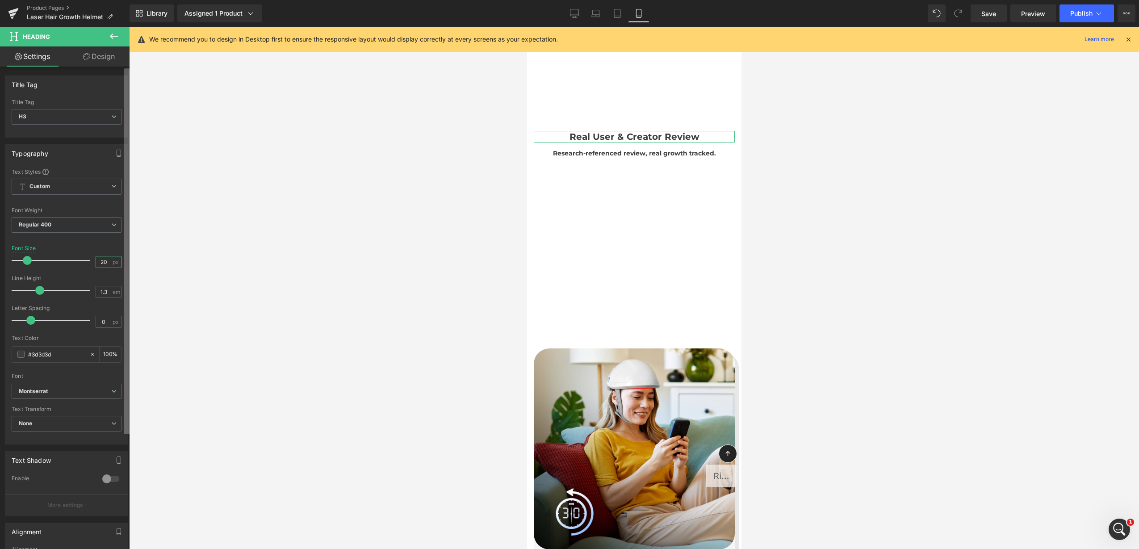
drag, startPoint x: 107, startPoint y: 262, endPoint x: 127, endPoint y: 271, distance: 21.8
click at [107, 262] on input "20" at bounding box center [104, 261] width 16 height 11
type input "22"
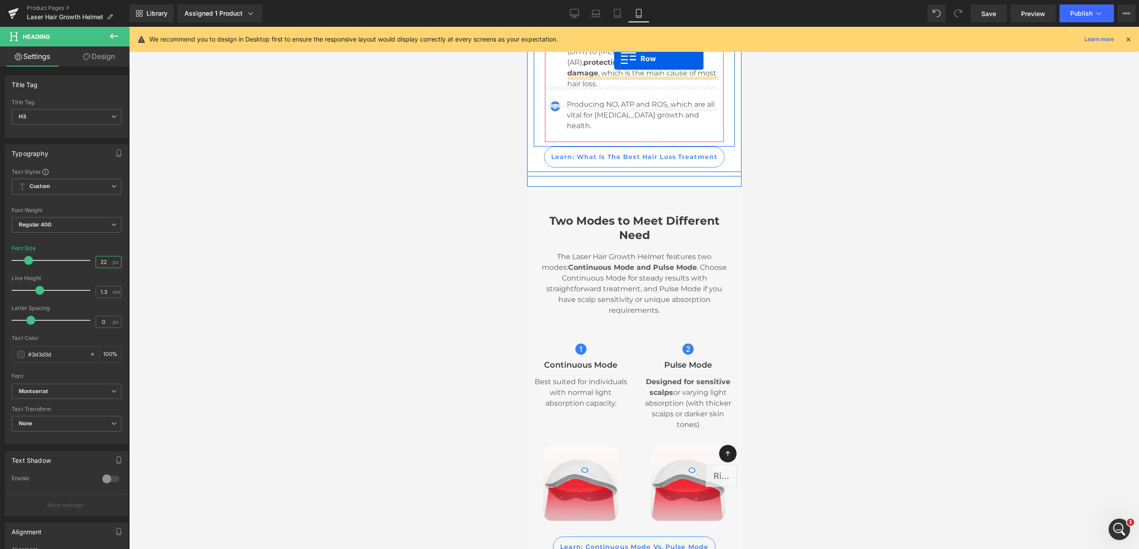
scroll to position [2353, 0]
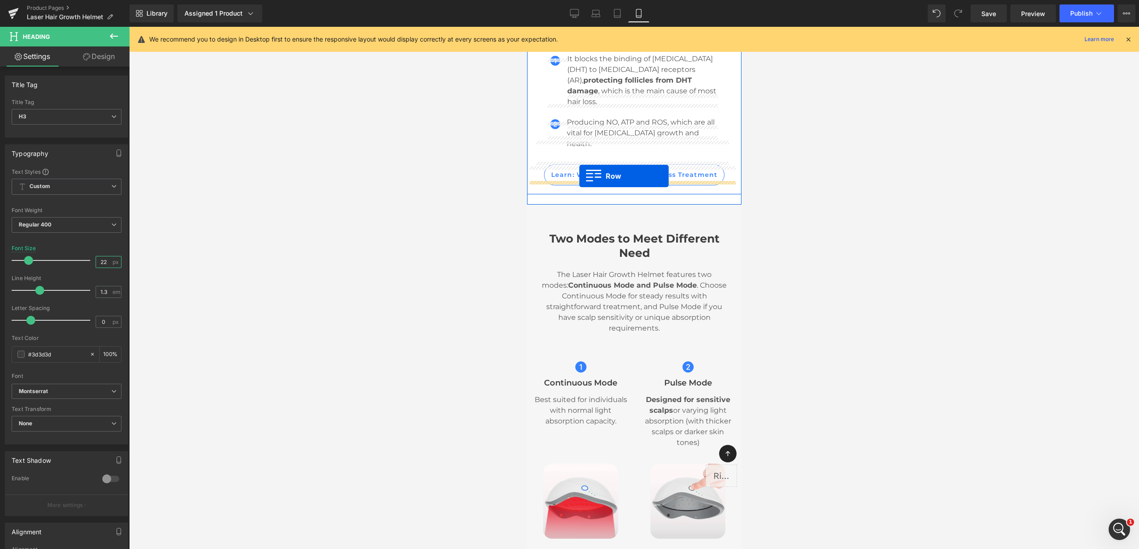
drag, startPoint x: 545, startPoint y: 373, endPoint x: 579, endPoint y: 176, distance: 199.9
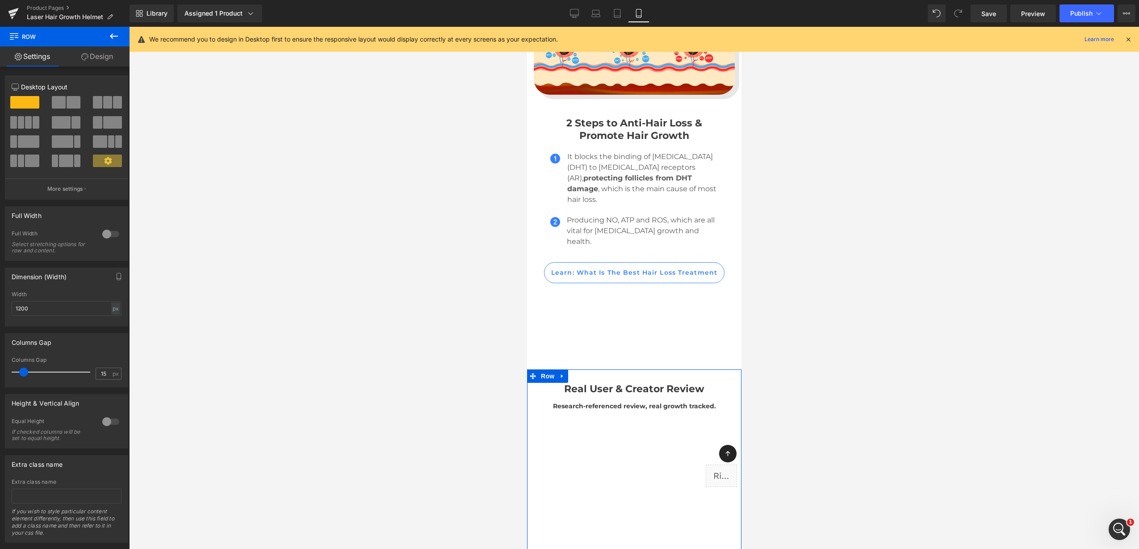
scroll to position [2297, 0]
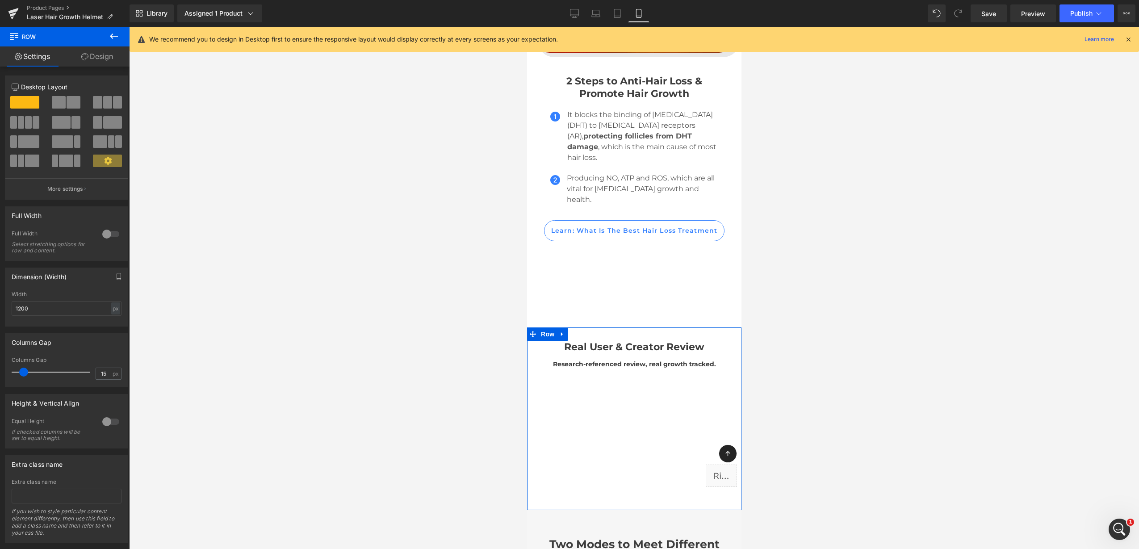
click at [81, 54] on icon at bounding box center [84, 56] width 7 height 7
click at [0, 0] on div "Spacing" at bounding box center [0, 0] width 0 height 0
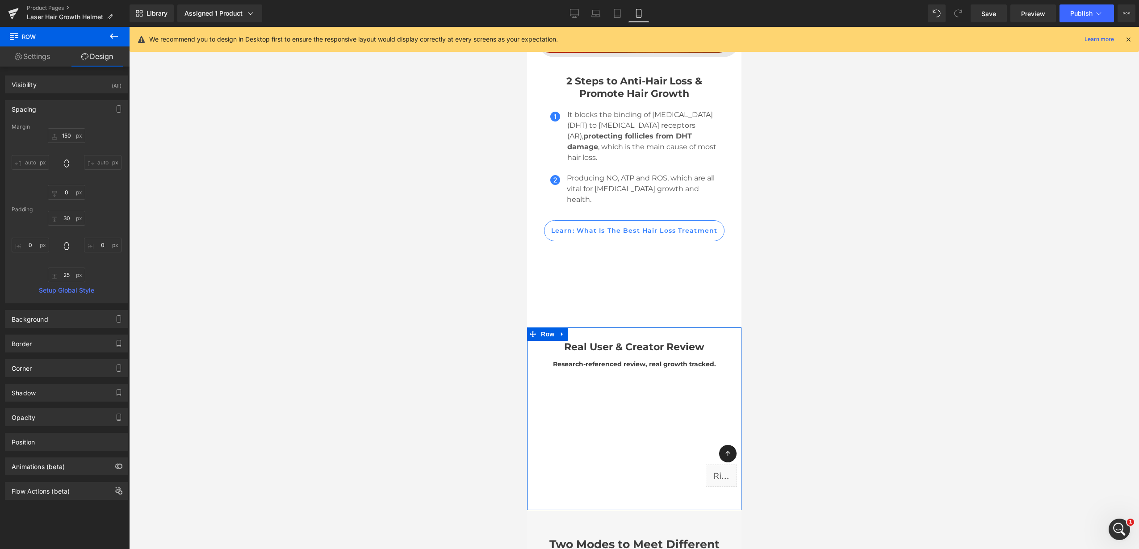
type input "150"
type input "0"
type input "30"
type input "0"
type input "25"
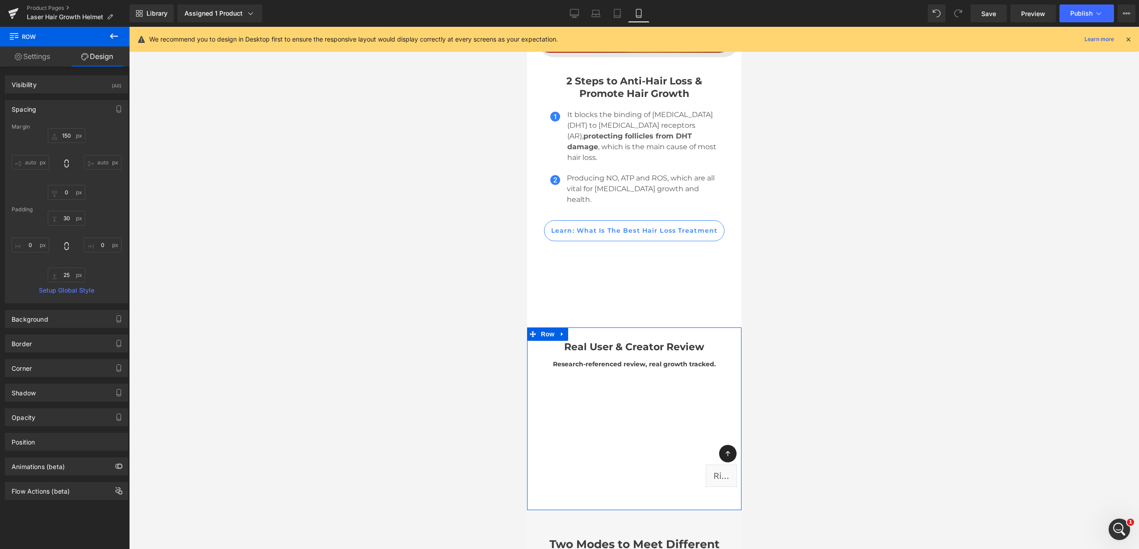
type input "0"
click at [63, 134] on input "150" at bounding box center [67, 135] width 38 height 15
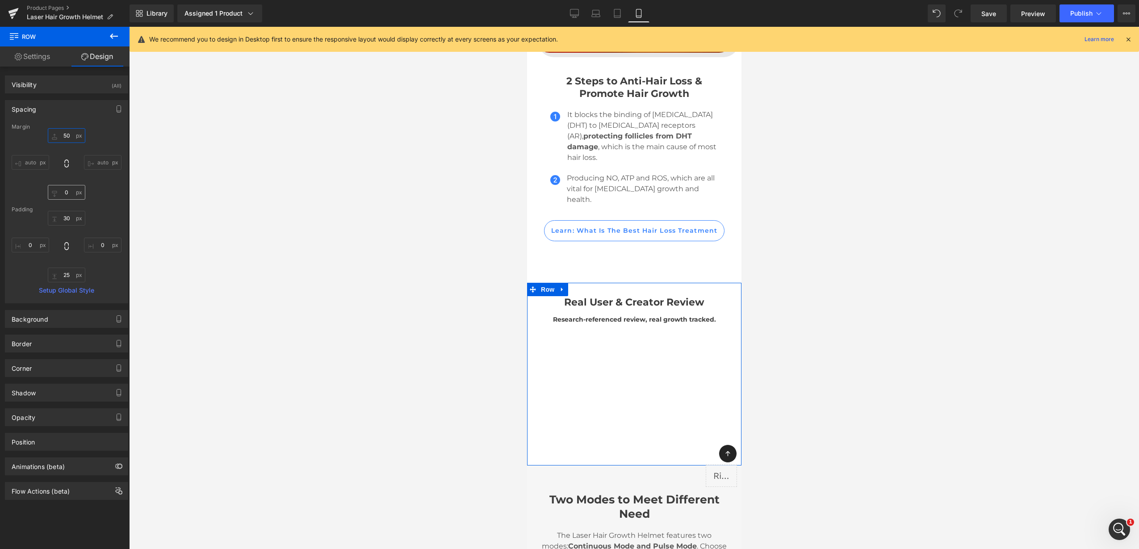
type input "50"
click at [63, 192] on input "0" at bounding box center [67, 192] width 38 height 15
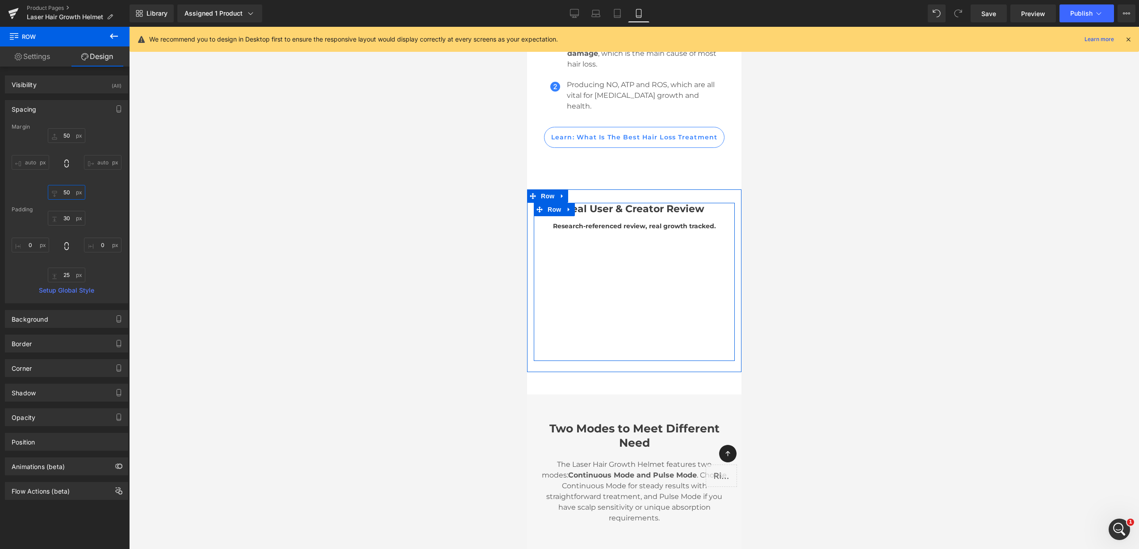
scroll to position [2465, 0]
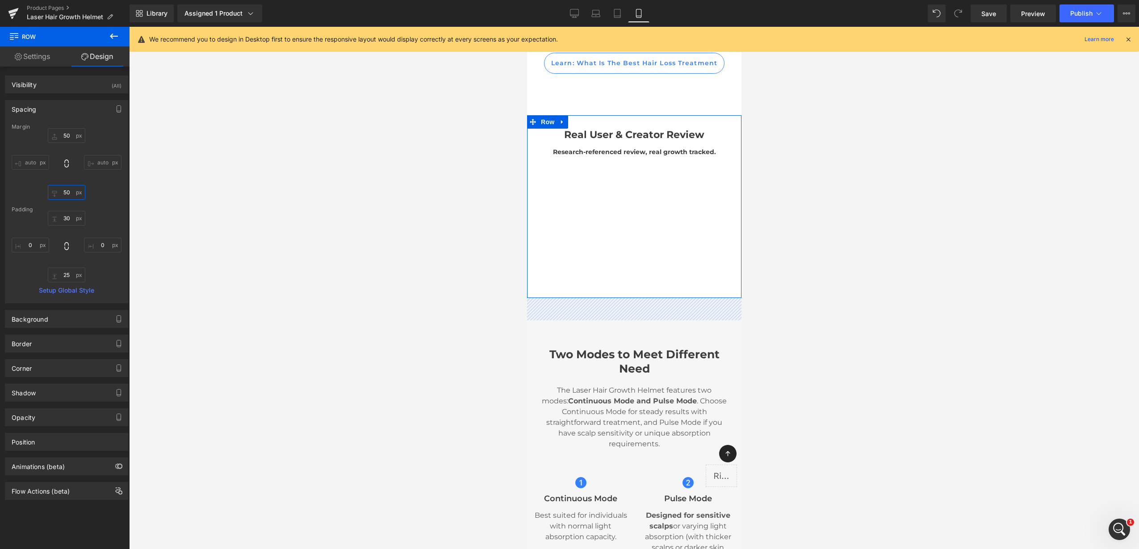
drag, startPoint x: 64, startPoint y: 192, endPoint x: 59, endPoint y: 192, distance: 4.9
click at [59, 192] on input "50" at bounding box center [67, 192] width 38 height 15
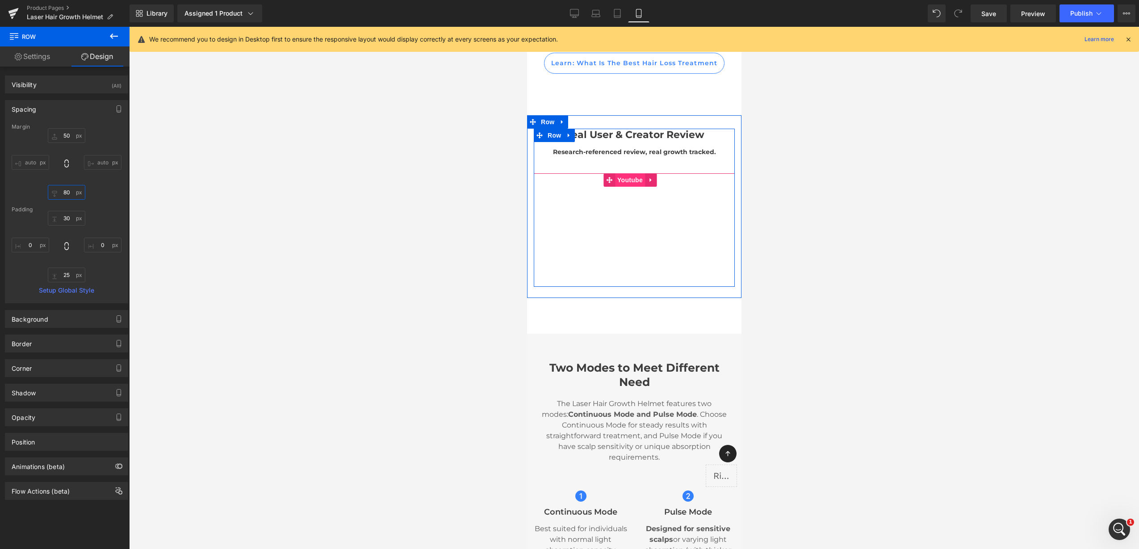
scroll to position [2353, 0]
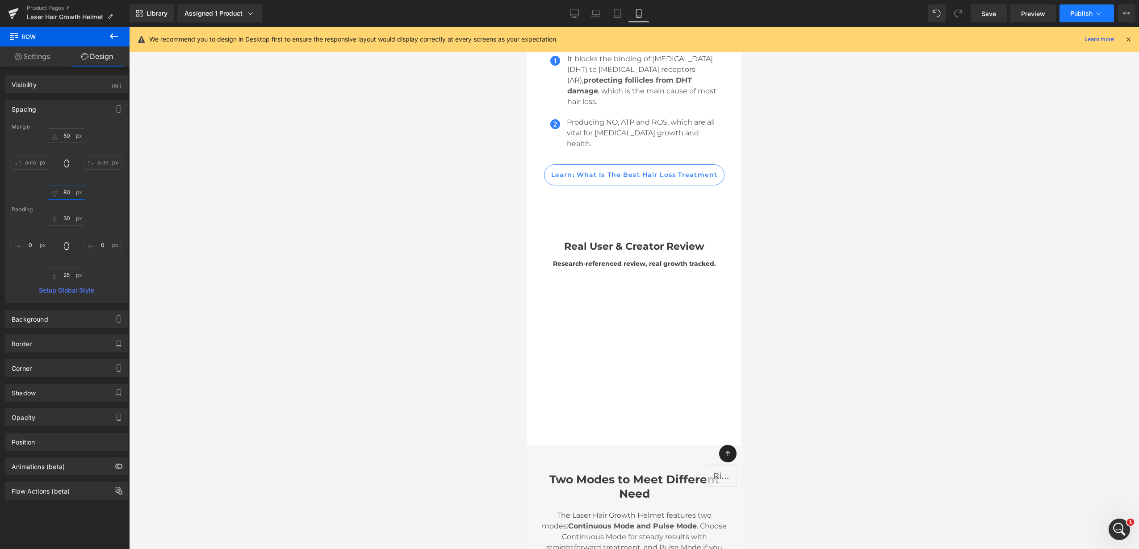
type input "80"
click at [1078, 11] on span "Publish" at bounding box center [1081, 13] width 22 height 7
drag, startPoint x: 572, startPoint y: 13, endPoint x: 989, endPoint y: 60, distance: 419.5
click at [572, 13] on icon at bounding box center [574, 13] width 9 height 9
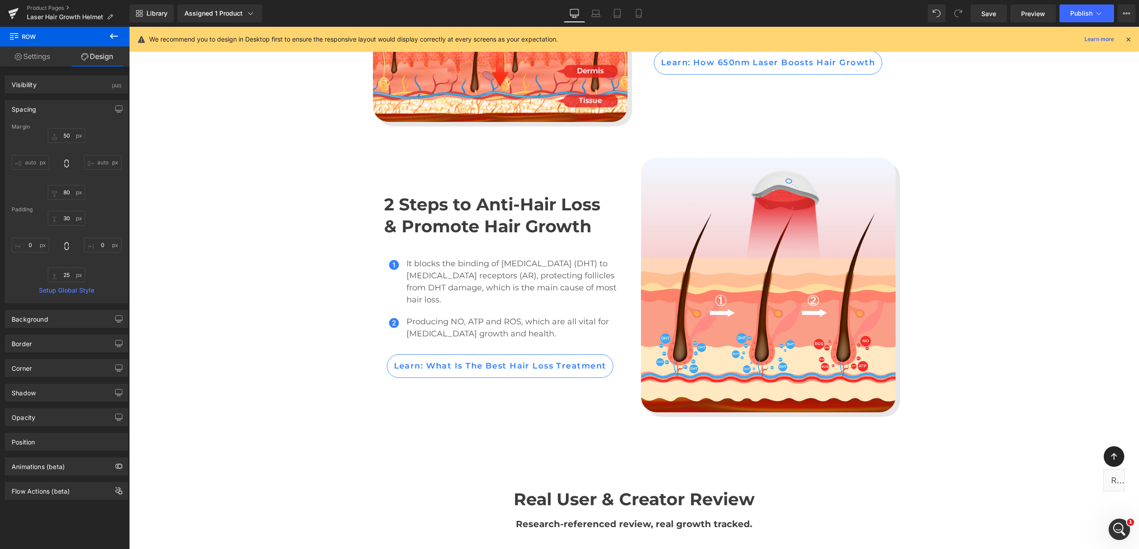
type input "150"
type input "0"
type input "25"
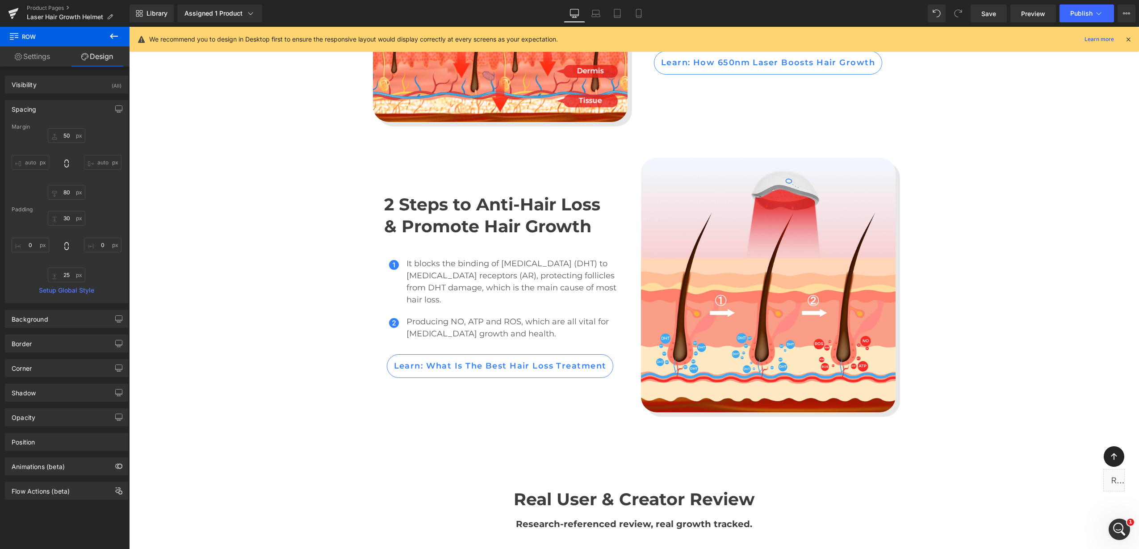
type input "0"
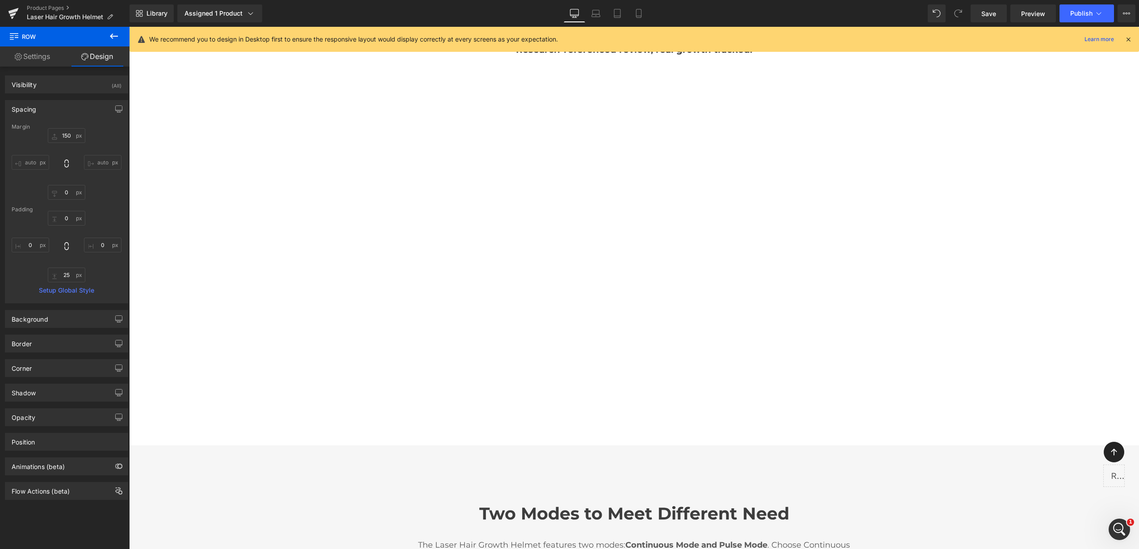
scroll to position [2861, 0]
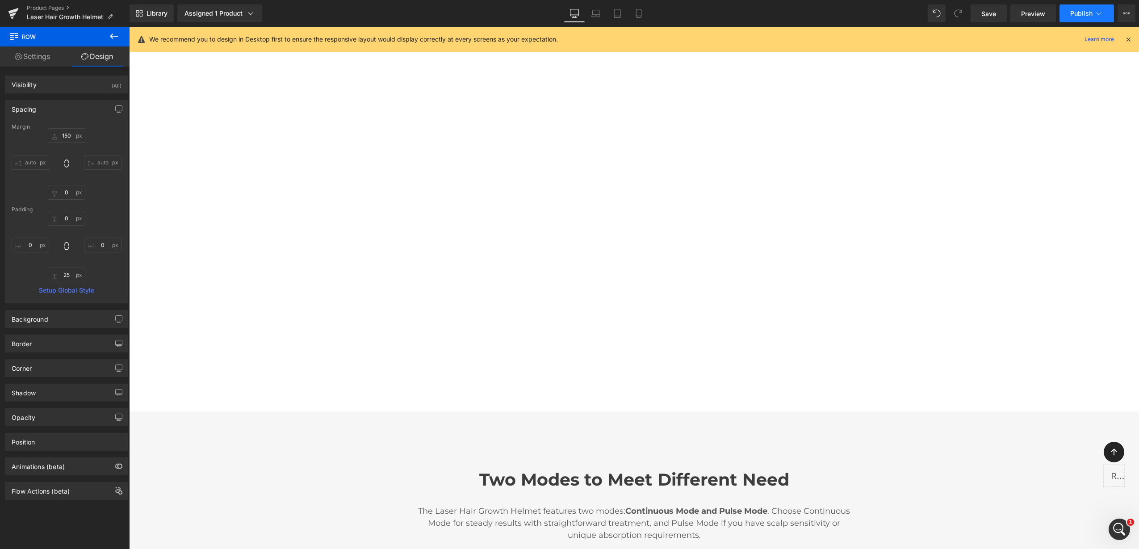
click at [1093, 11] on button "Publish" at bounding box center [1087, 13] width 55 height 18
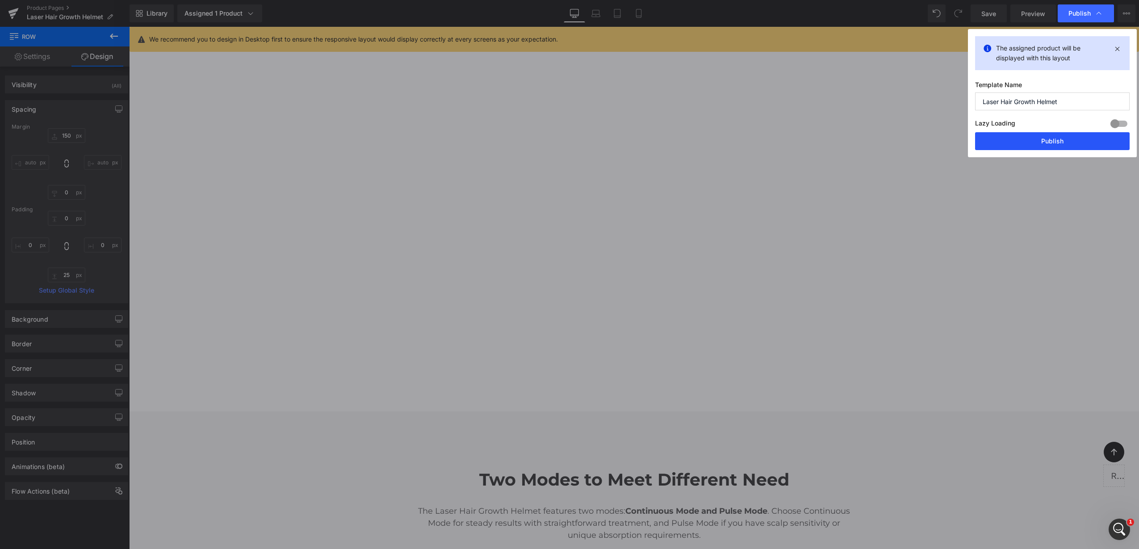
click at [1066, 139] on button "Publish" at bounding box center [1052, 141] width 155 height 18
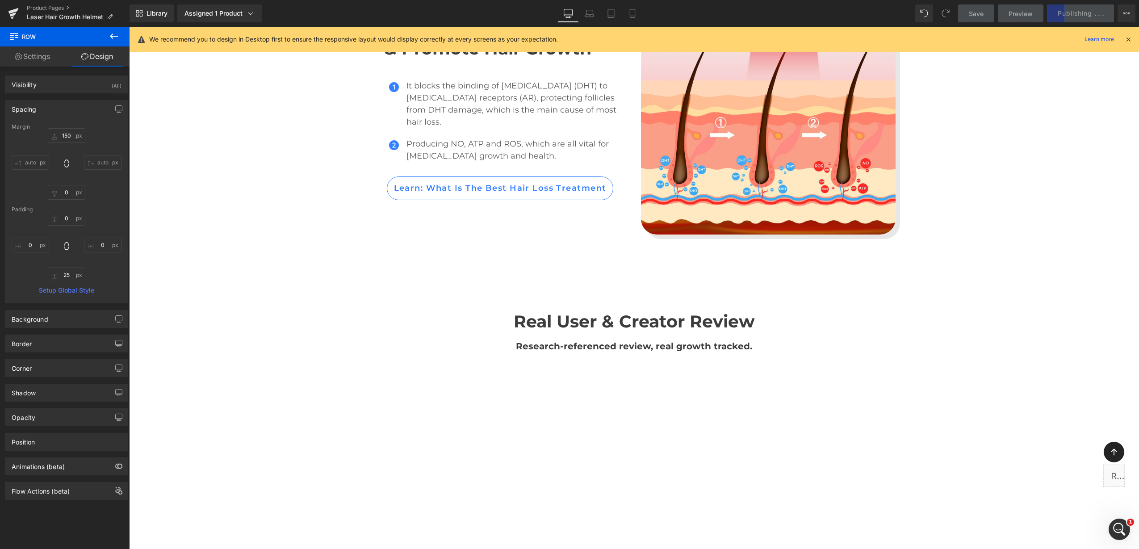
scroll to position [2415, 0]
